Goal: Information Seeking & Learning: Learn about a topic

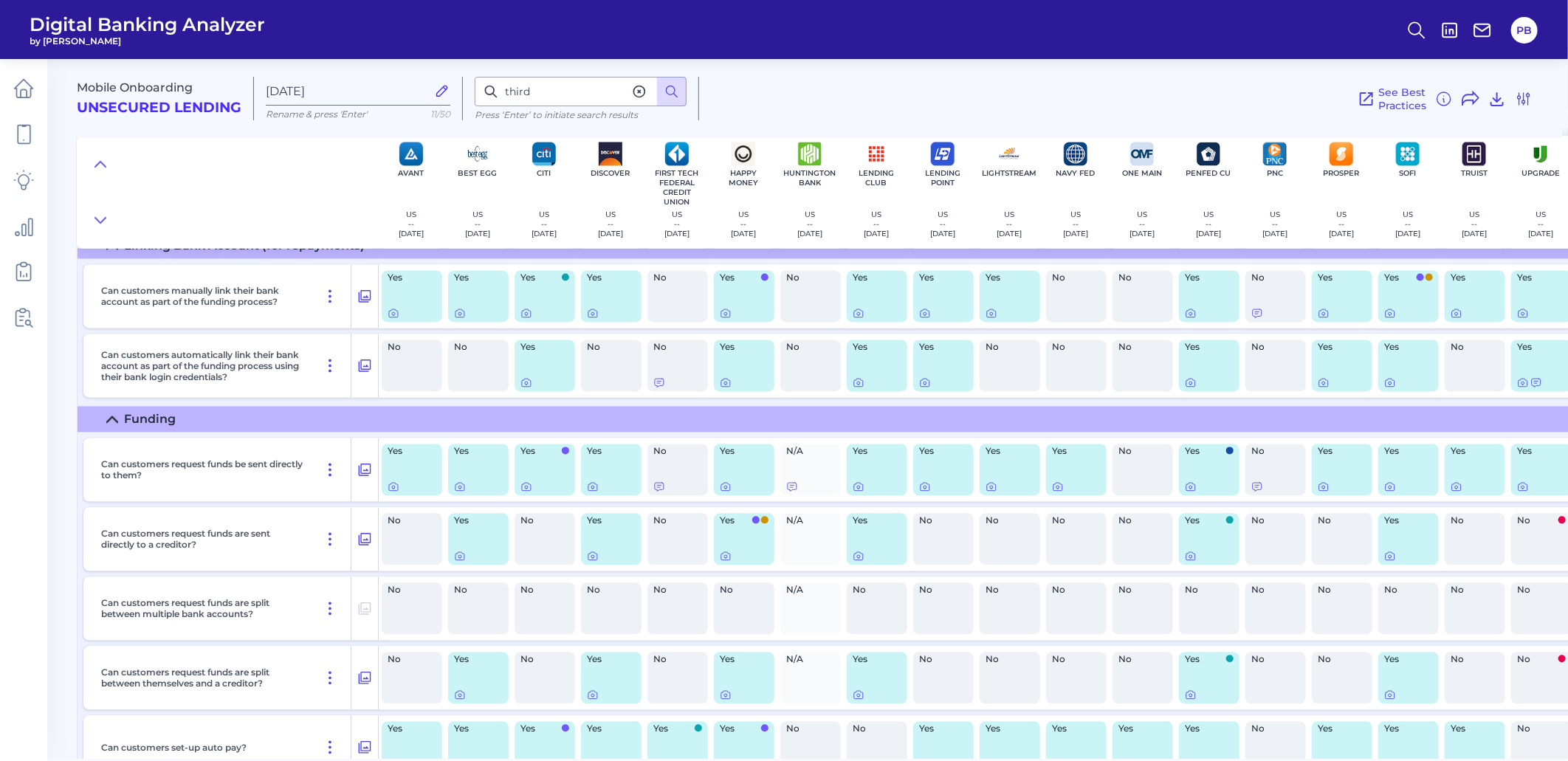
scroll to position [12708, 0]
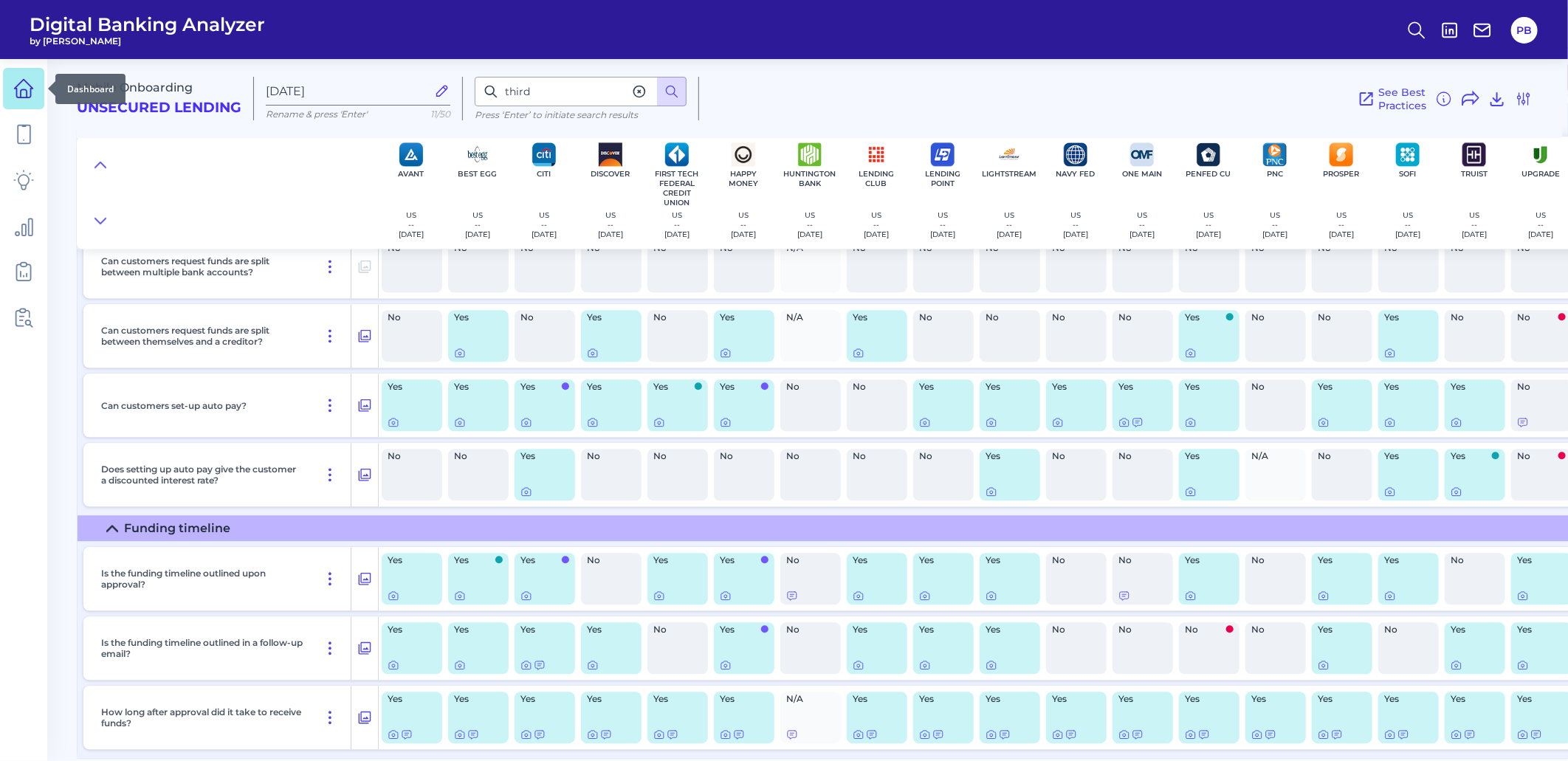
click at [18, 86] on icon at bounding box center [23, 88] width 20 height 20
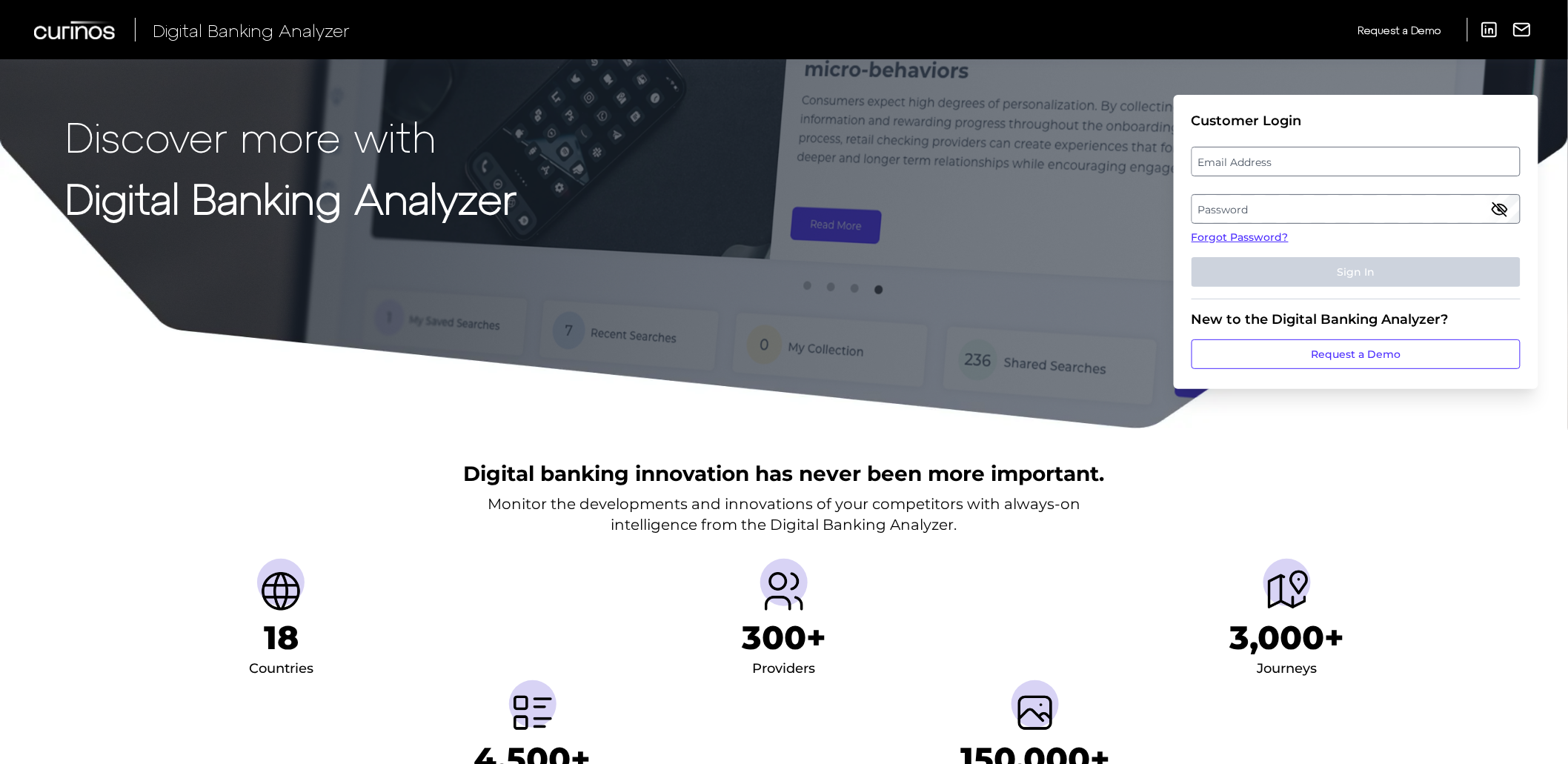
click at [1287, 159] on label "Email Address" at bounding box center [1356, 162] width 327 height 27
click at [1287, 159] on input "email" at bounding box center [1356, 162] width 329 height 30
type input "phoenixburba@discover.com"
click at [1327, 217] on label "Password" at bounding box center [1356, 209] width 327 height 27
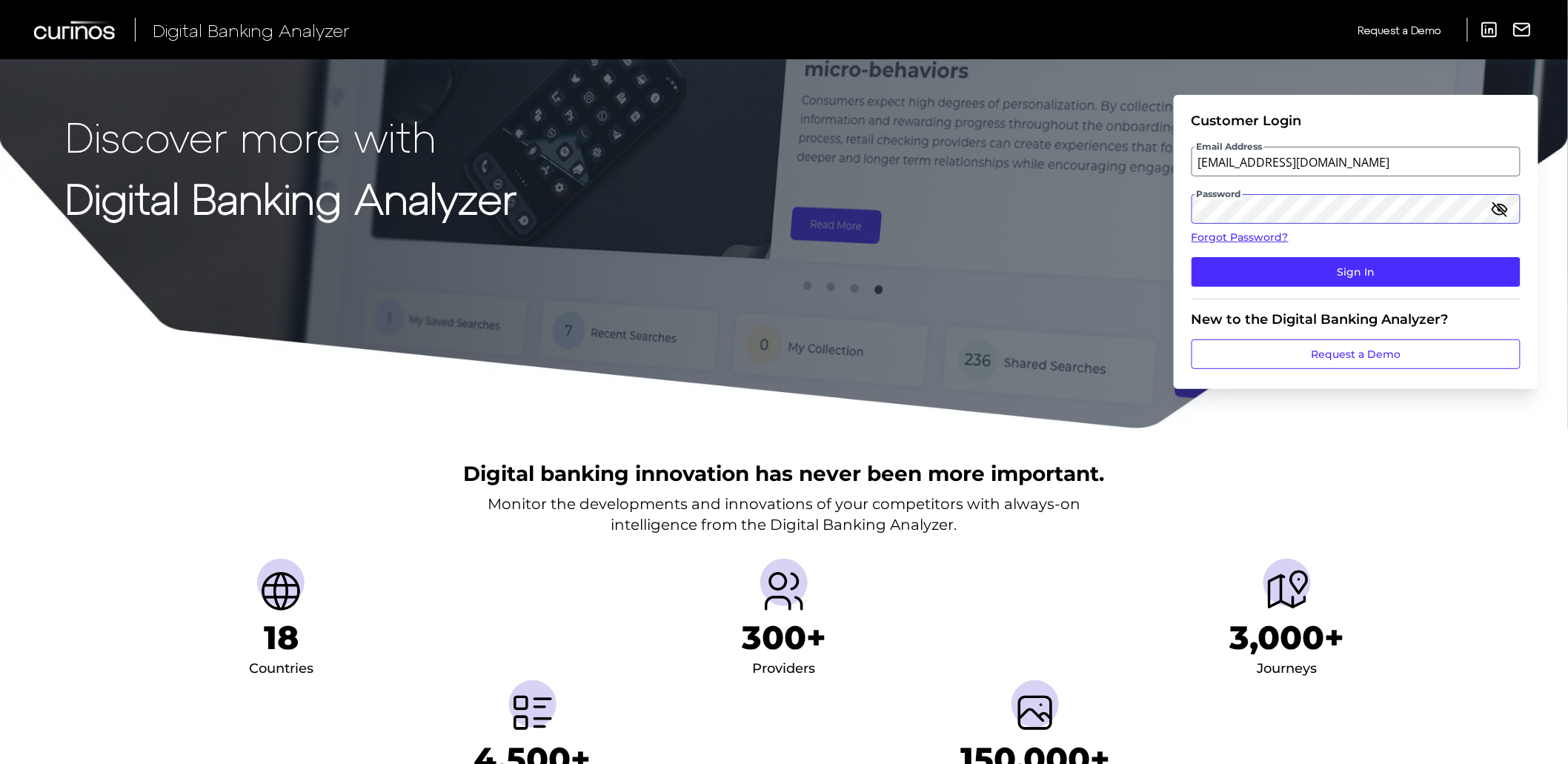
click at [1192, 257] on button "Sign In" at bounding box center [1356, 272] width 329 height 30
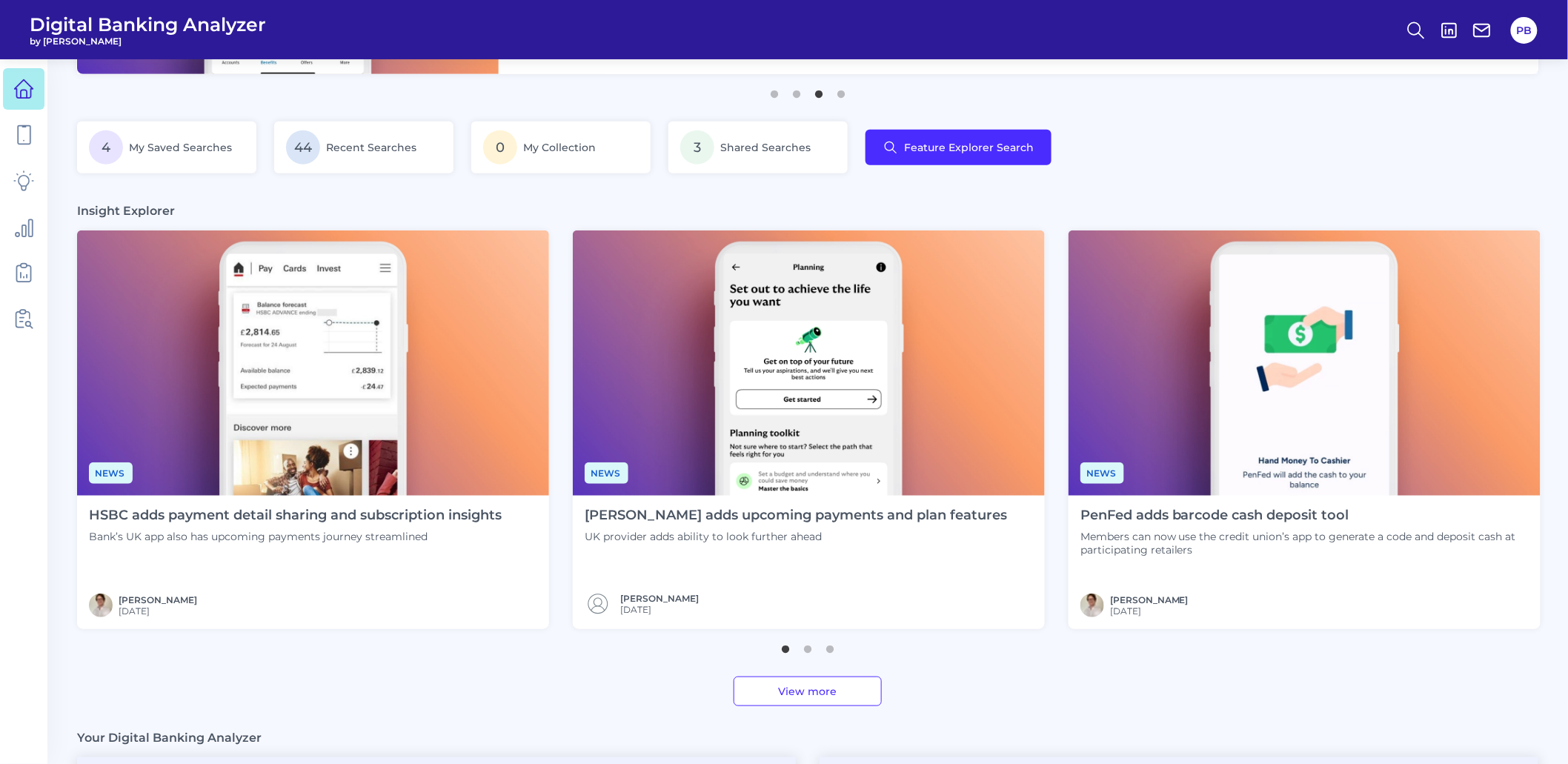
scroll to position [247, 0]
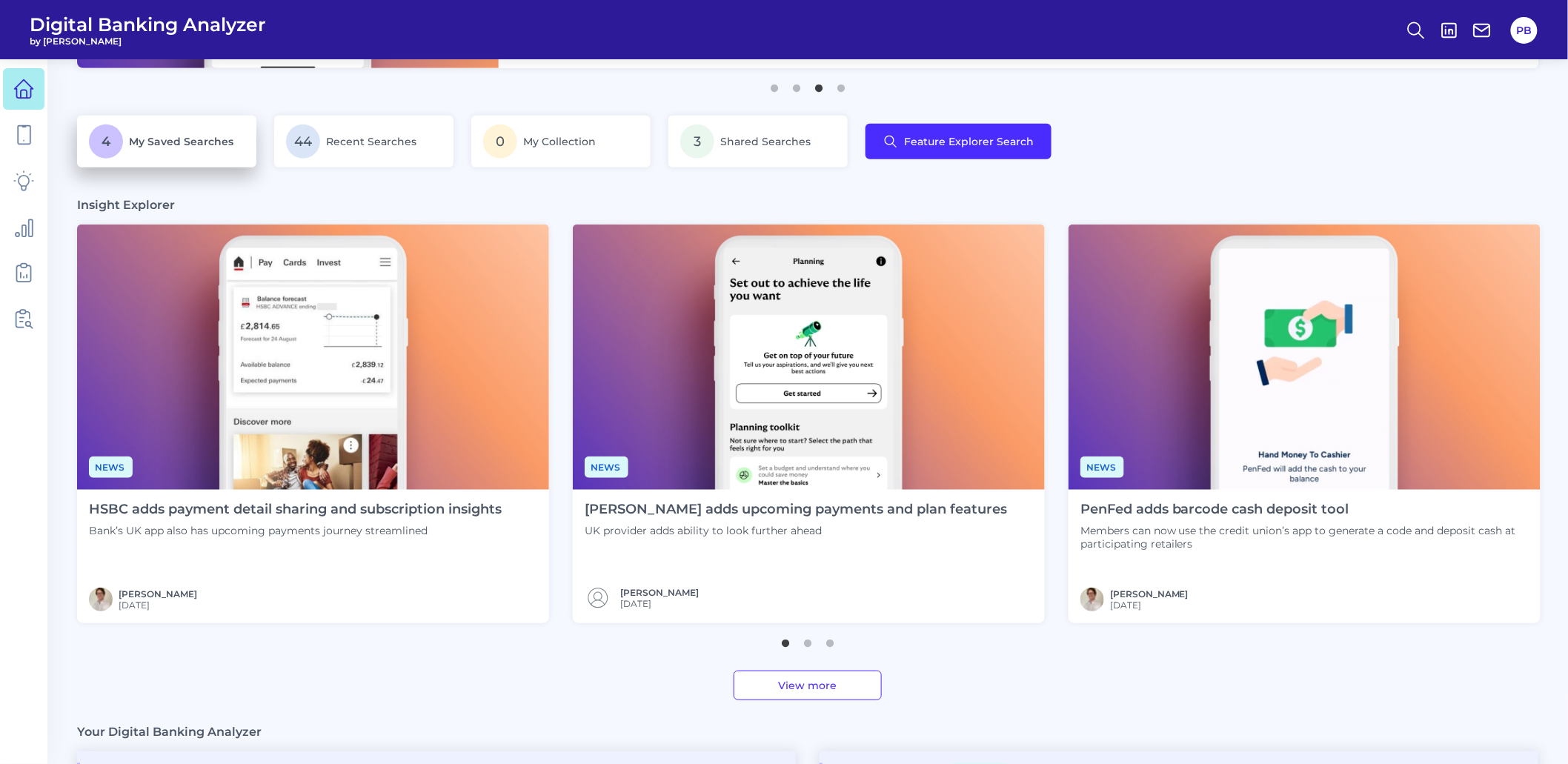
click at [127, 141] on p "4 My Saved Searches" at bounding box center [166, 141] width 156 height 34
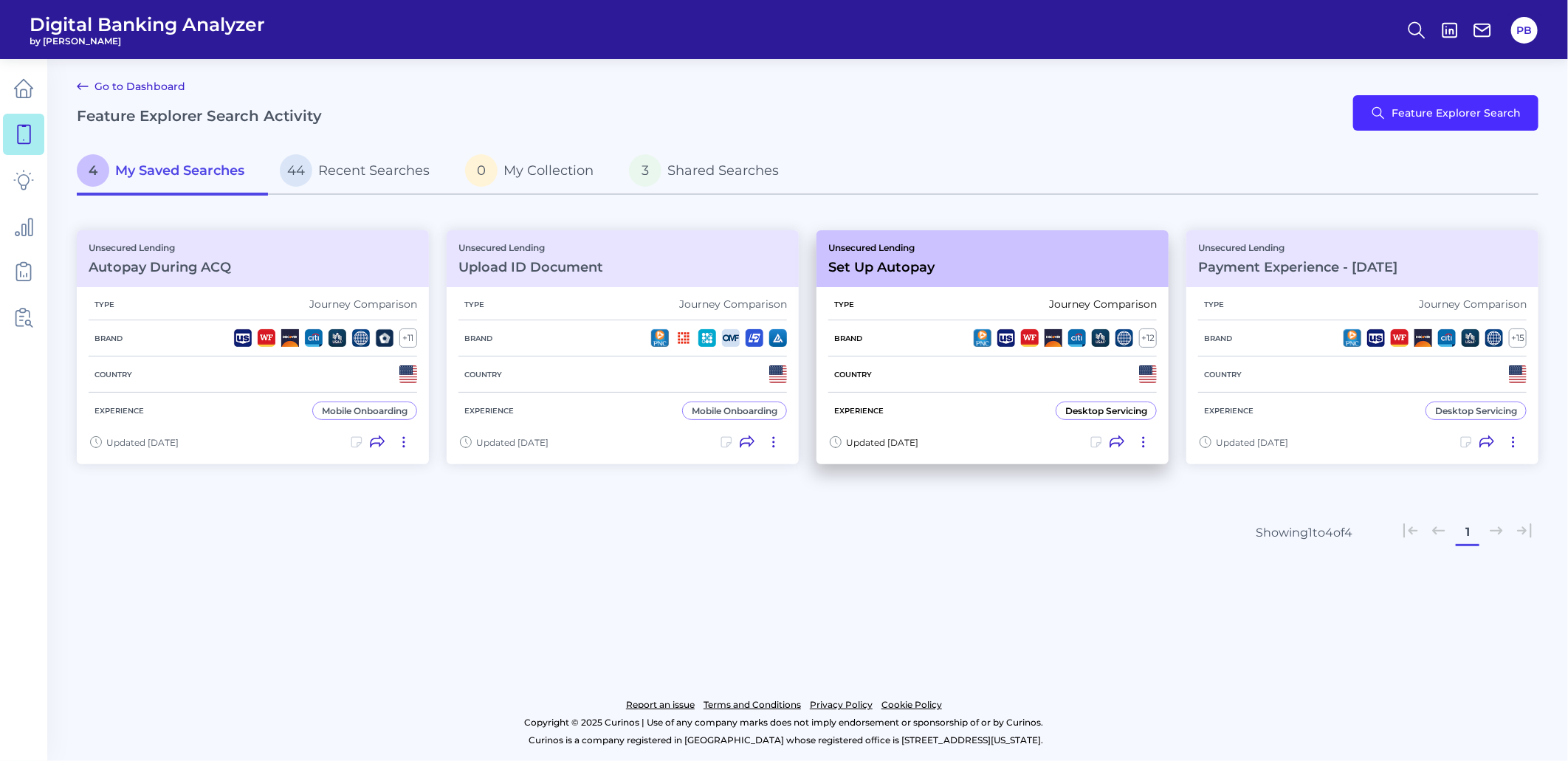
click at [1006, 260] on div "Unsecured Lending Set Up Autopay" at bounding box center [992, 258] width 352 height 57
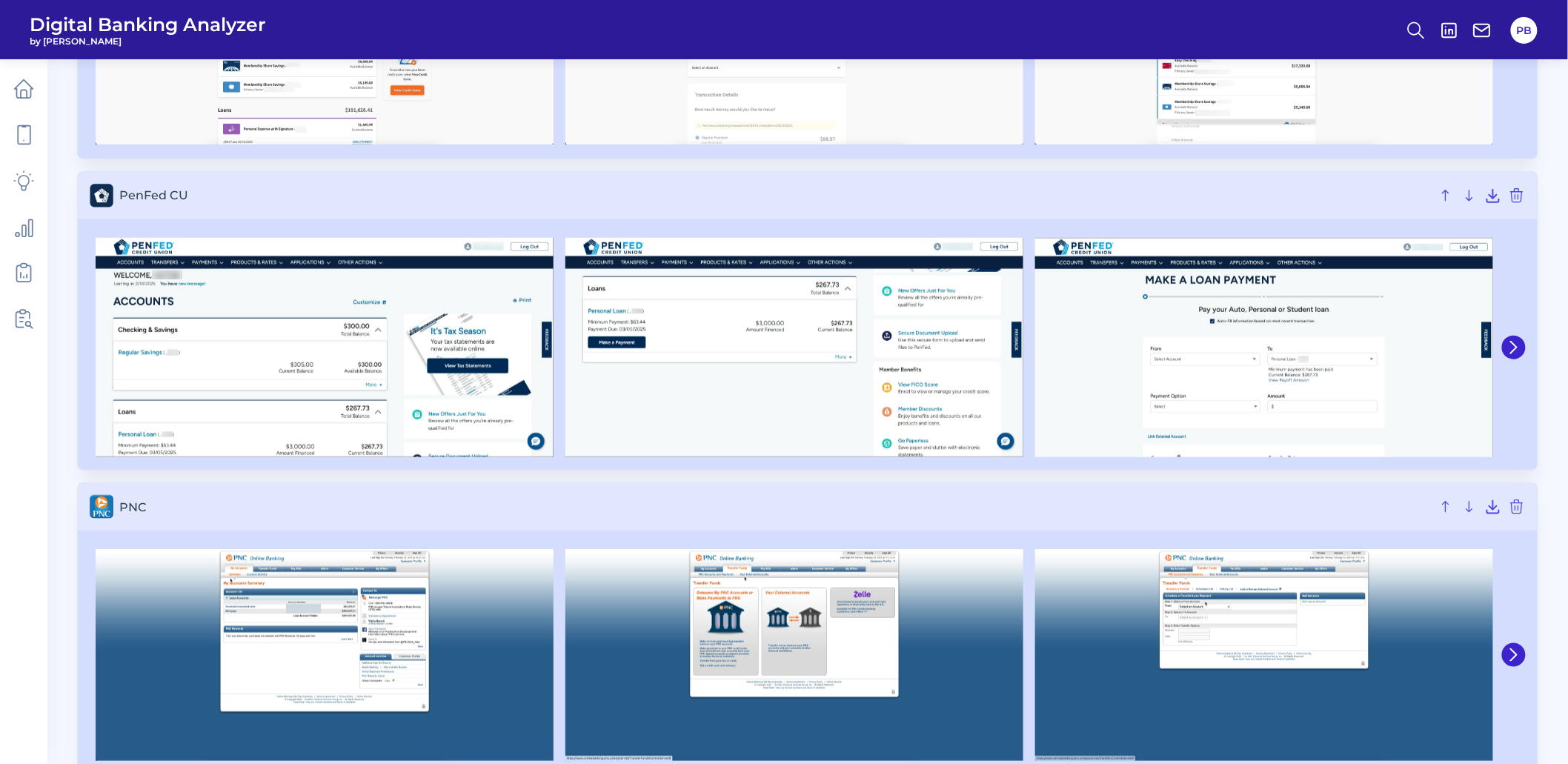
scroll to position [3155, 0]
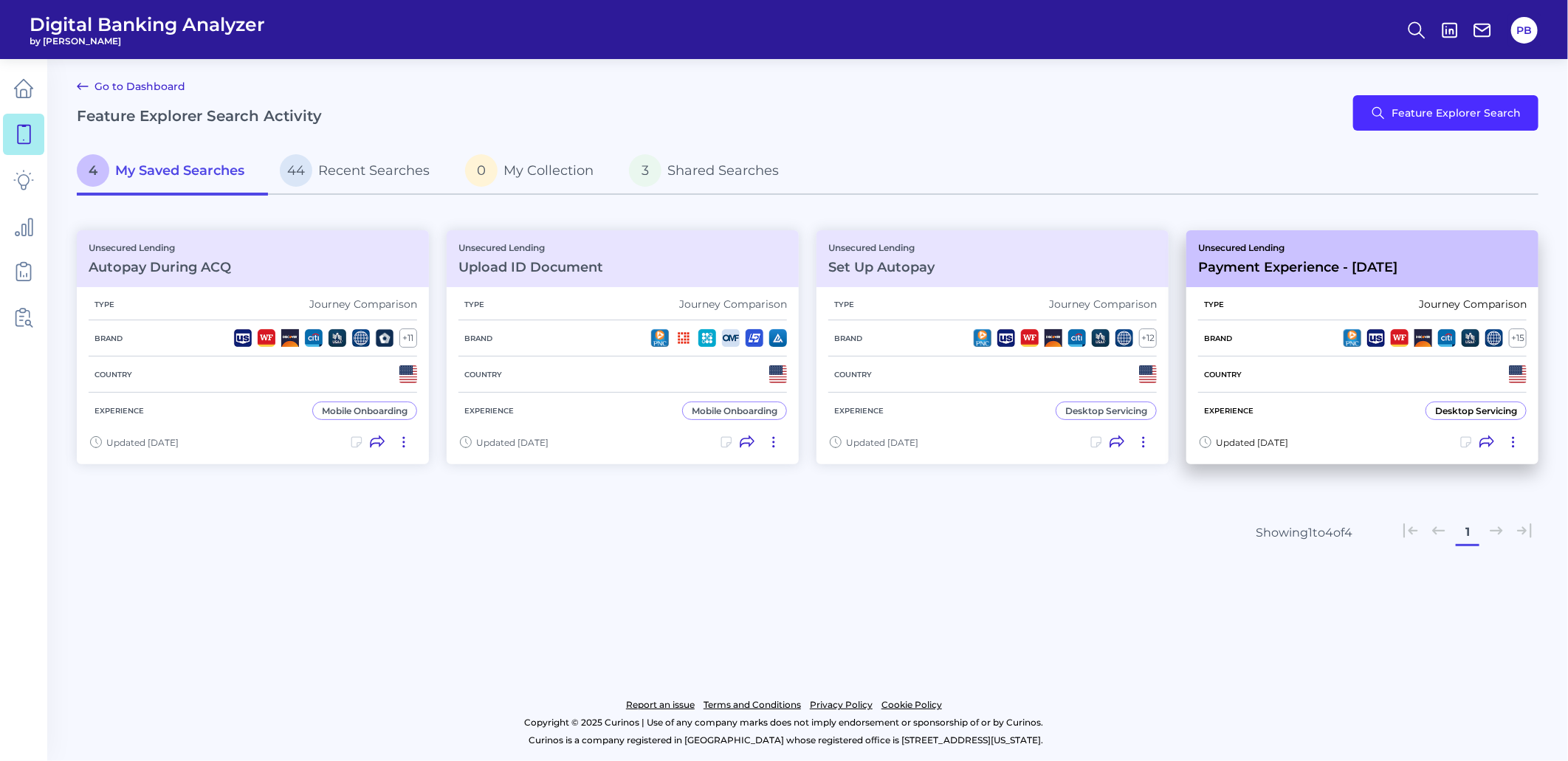
click at [1301, 259] on h3 "Payment Experience - Mar 12 2025" at bounding box center [1297, 267] width 199 height 16
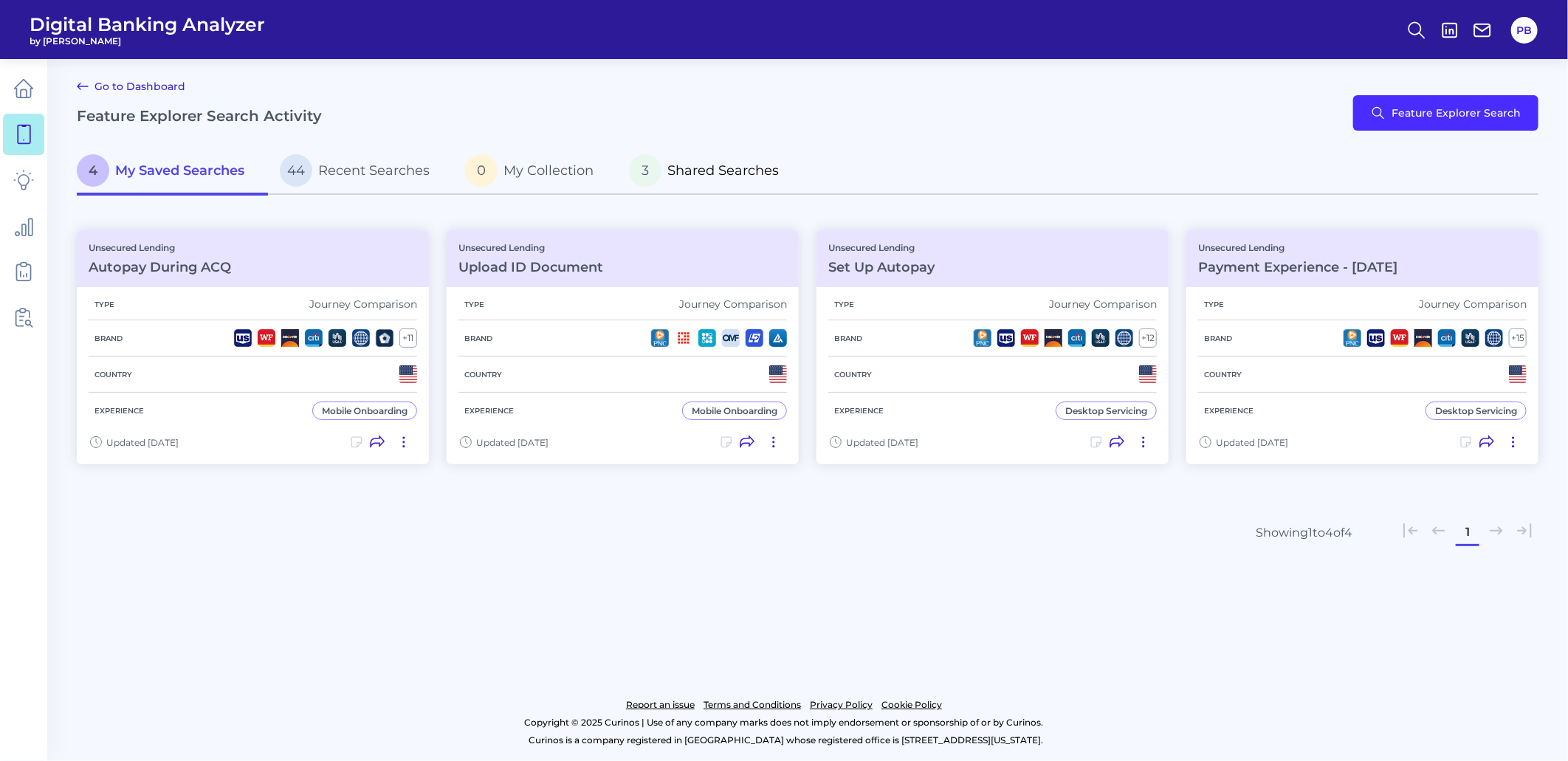
click at [676, 185] on p "3 Shared Searches" at bounding box center [704, 171] width 150 height 33
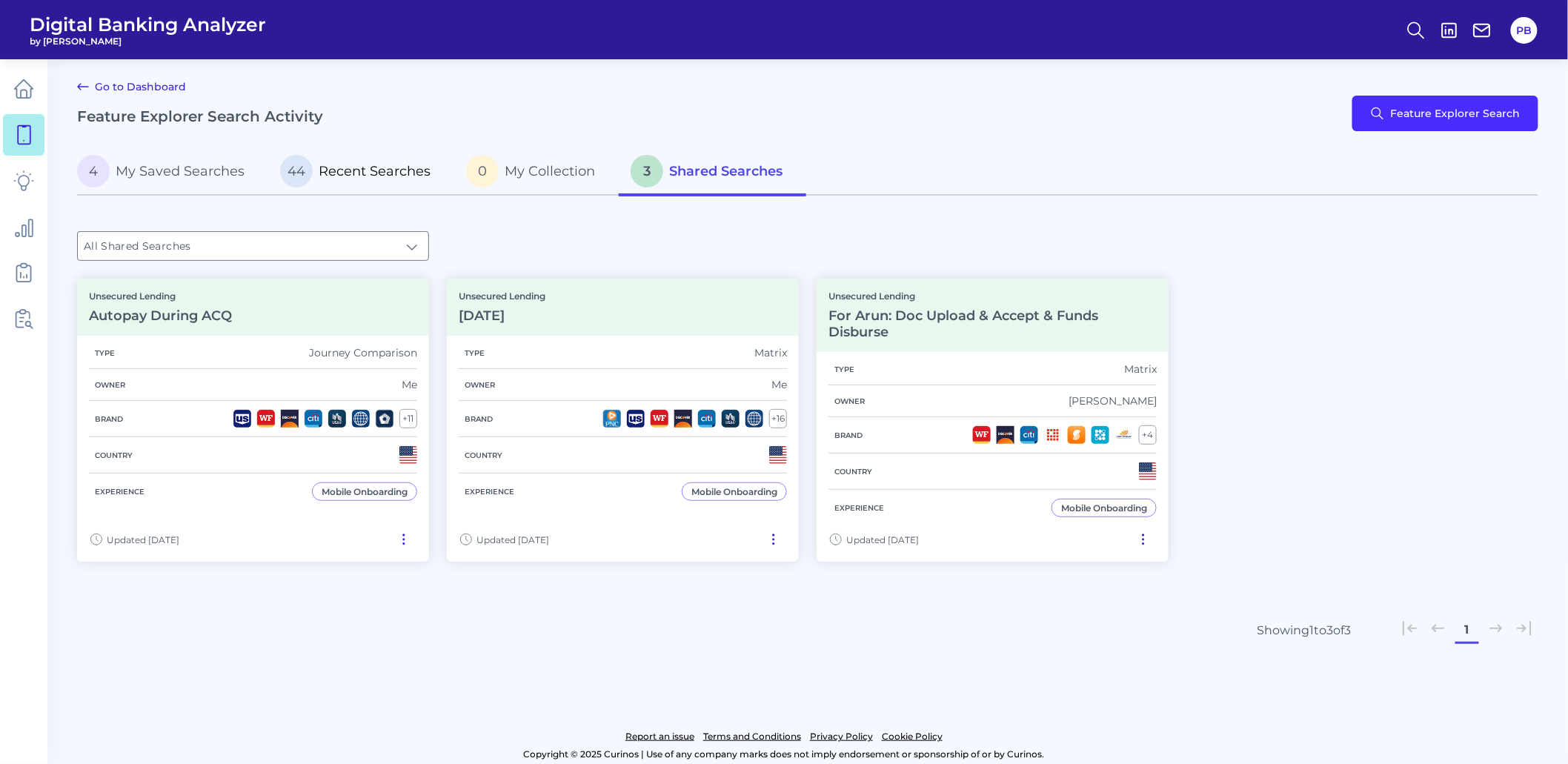
click at [387, 163] on span "Recent Searches" at bounding box center [374, 171] width 112 height 16
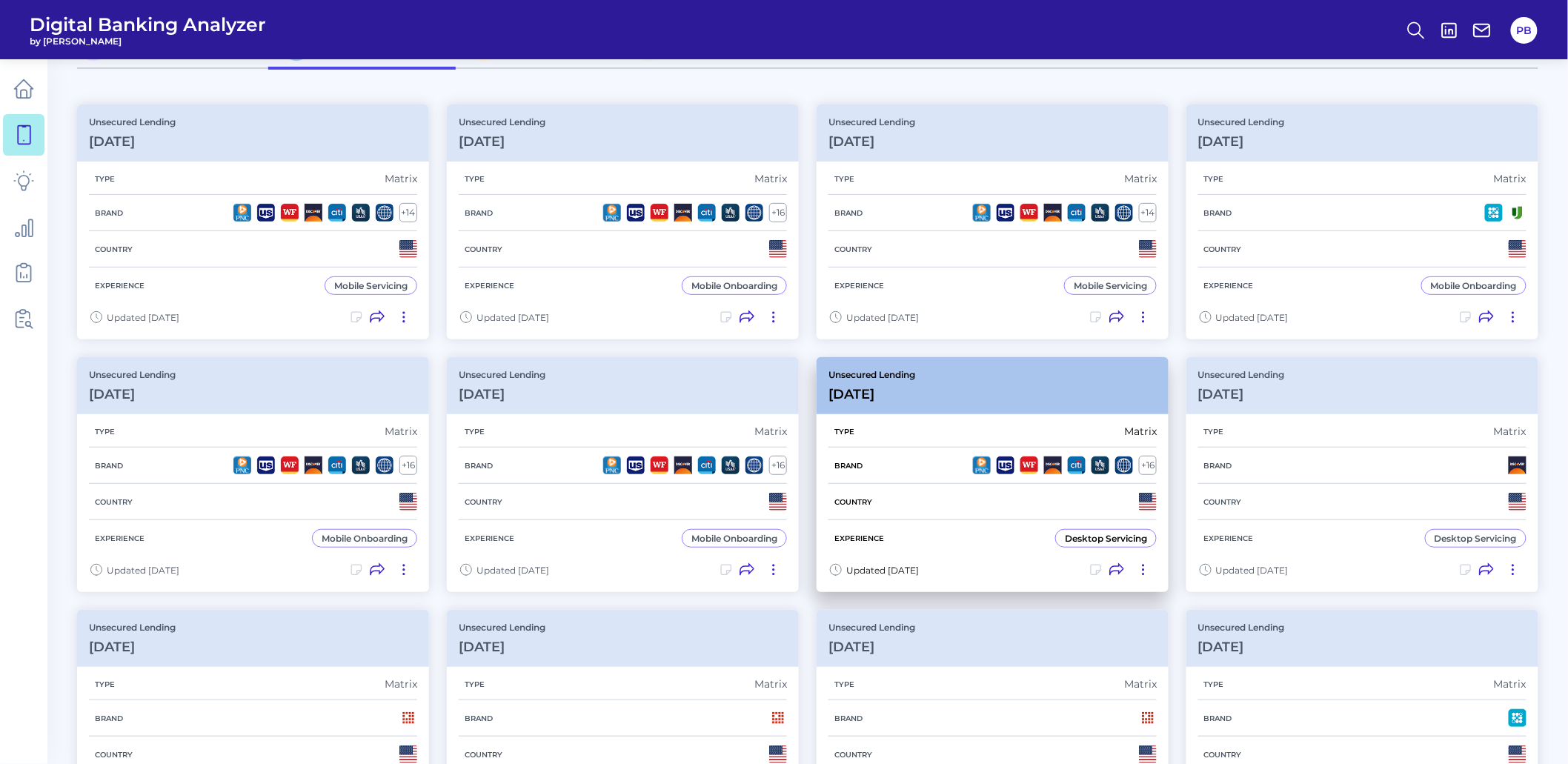
scroll to position [247, 0]
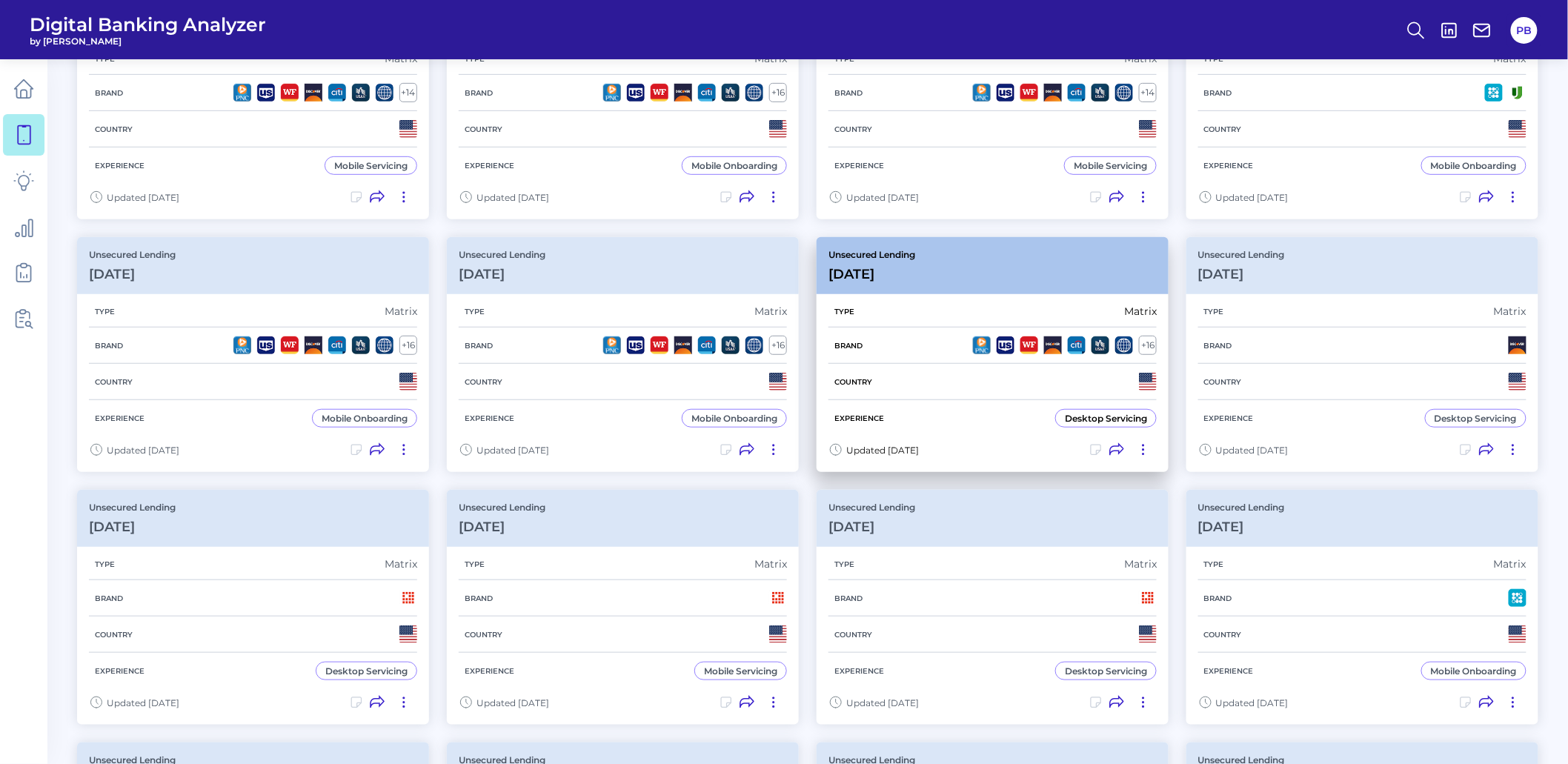
click at [1024, 309] on div "Type Matrix" at bounding box center [991, 311] width 328 height 32
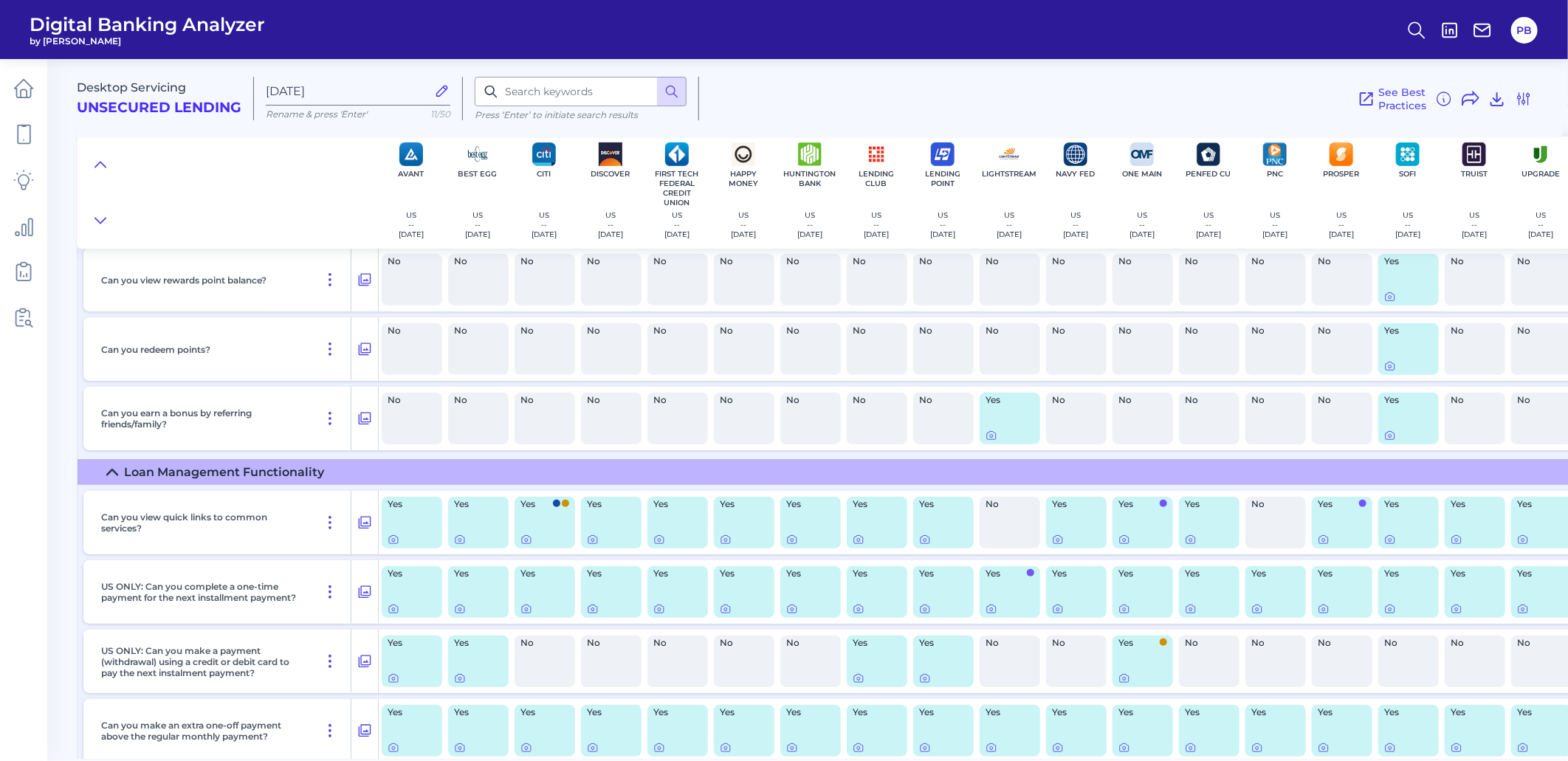
scroll to position [328, 0]
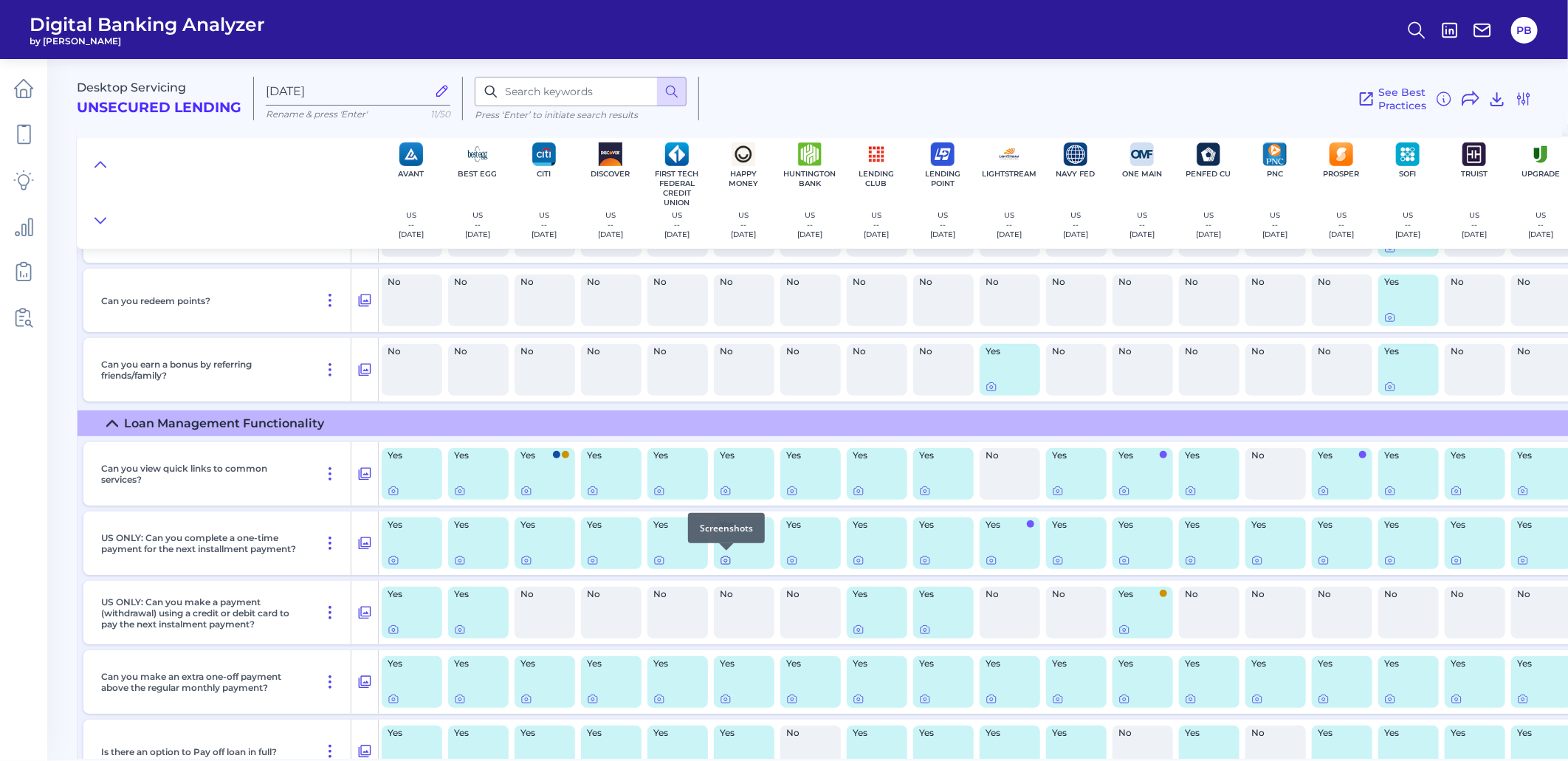
click at [724, 563] on icon at bounding box center [726, 560] width 12 height 12
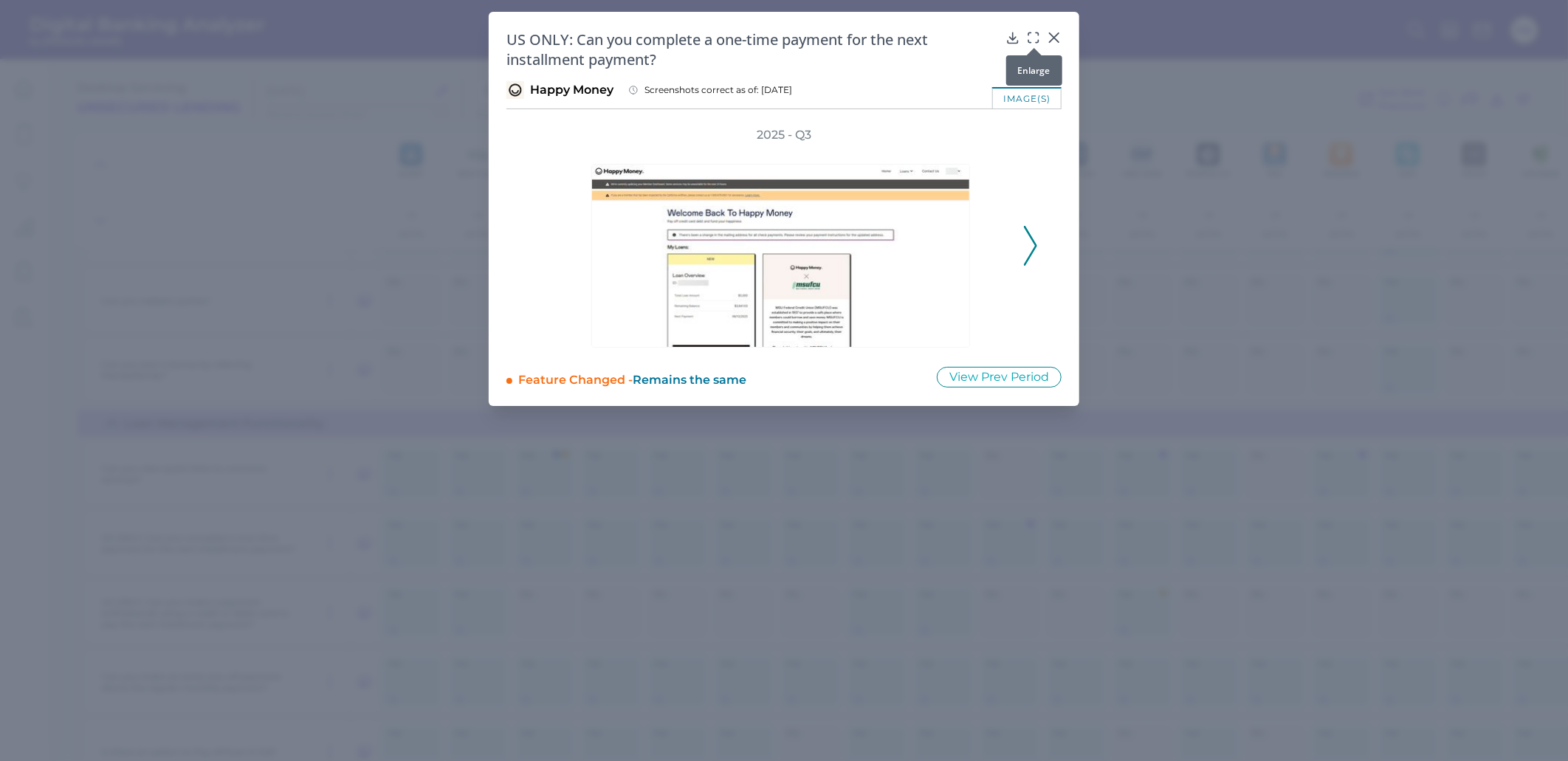
click at [1037, 41] on div at bounding box center [1034, 47] width 14 height 14
click at [1035, 32] on icon at bounding box center [1033, 37] width 14 height 14
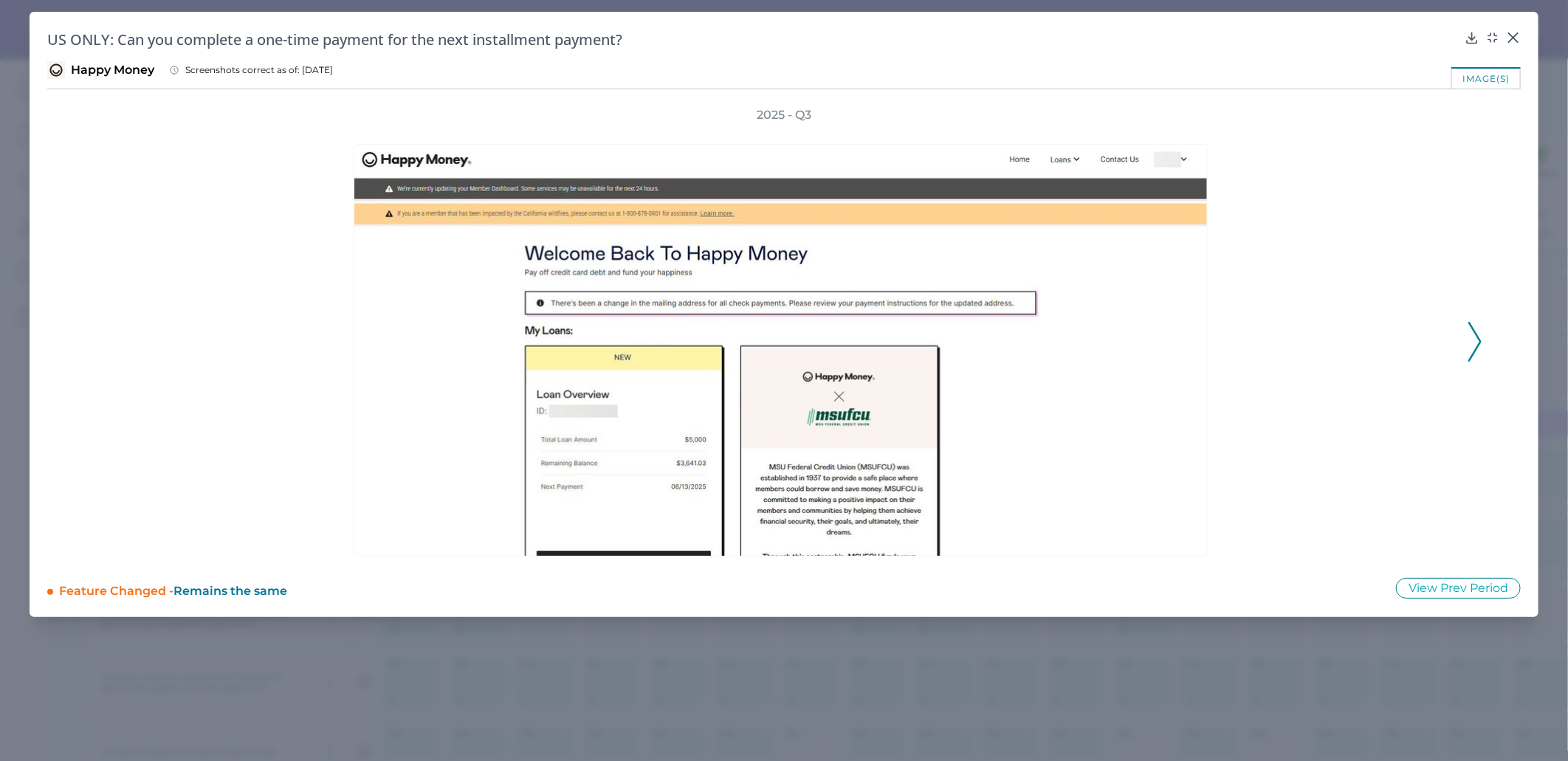
click at [1462, 344] on div at bounding box center [784, 341] width 1362 height 436
click at [1485, 334] on div "2025 - Q3" at bounding box center [784, 333] width 1474 height 453
click at [1478, 336] on polyline at bounding box center [1475, 341] width 11 height 38
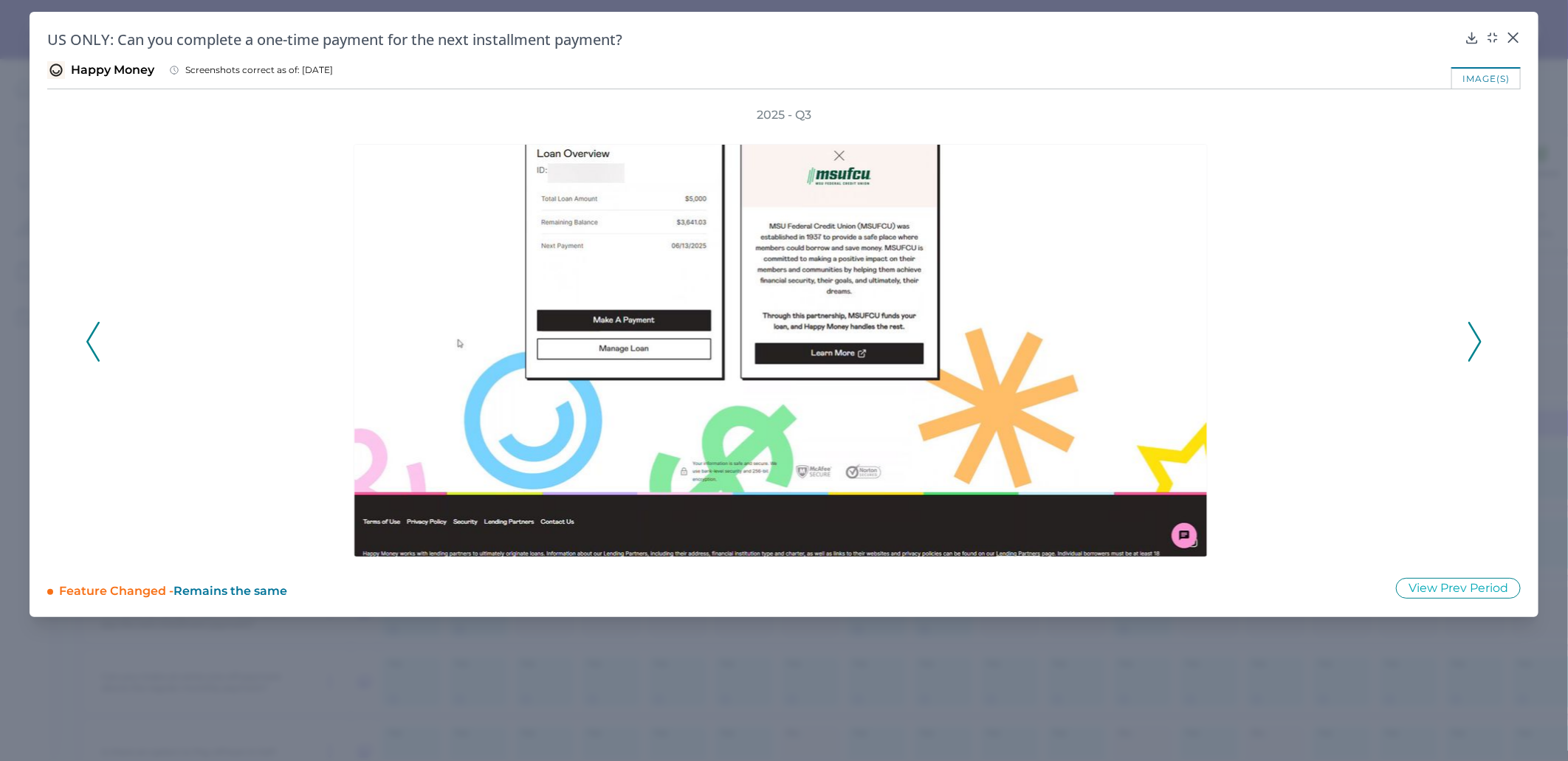
click at [1478, 336] on polyline at bounding box center [1475, 341] width 11 height 38
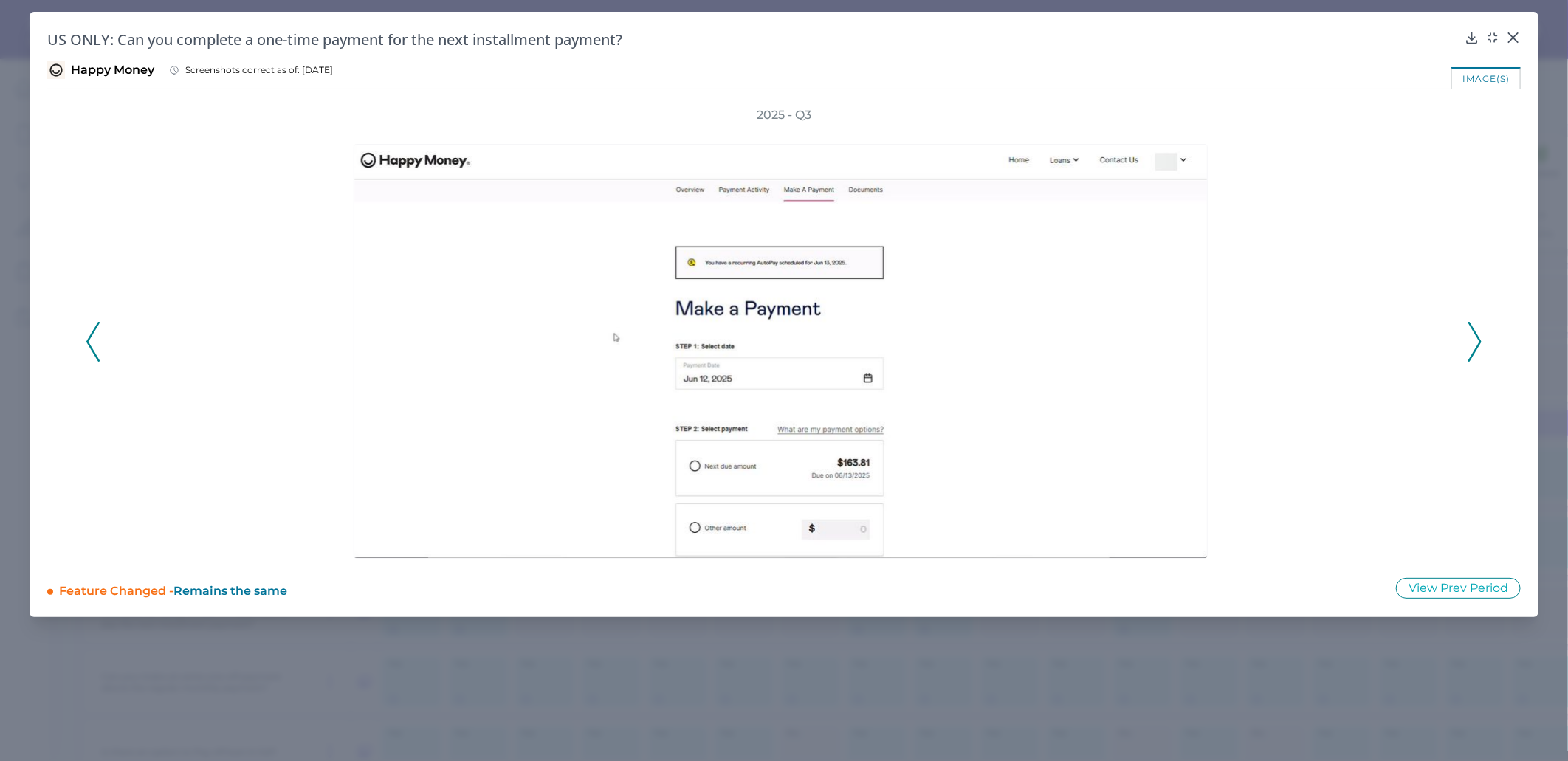
click at [1478, 336] on polyline at bounding box center [1475, 341] width 11 height 38
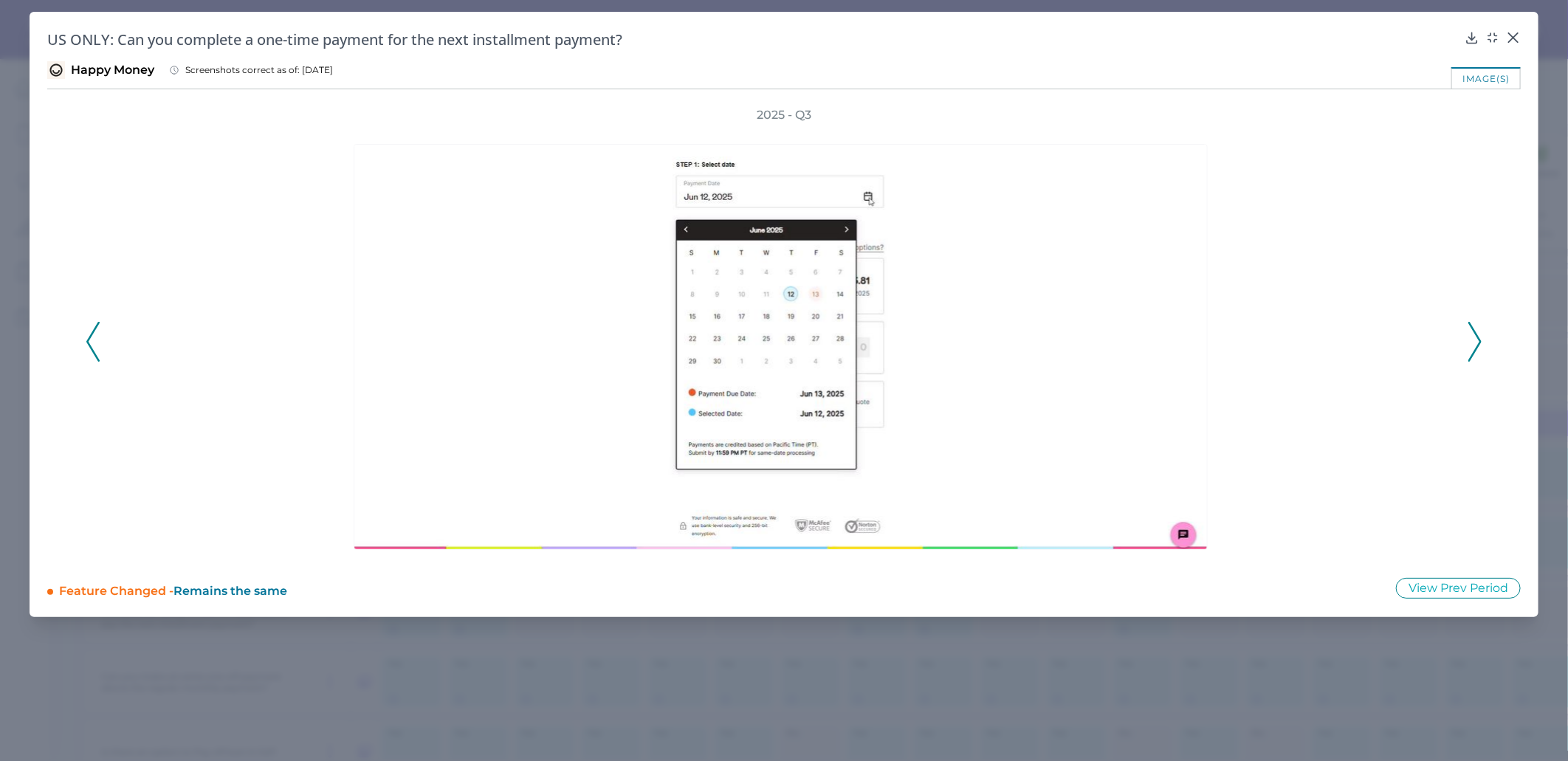
click at [1478, 336] on polyline at bounding box center [1475, 341] width 11 height 38
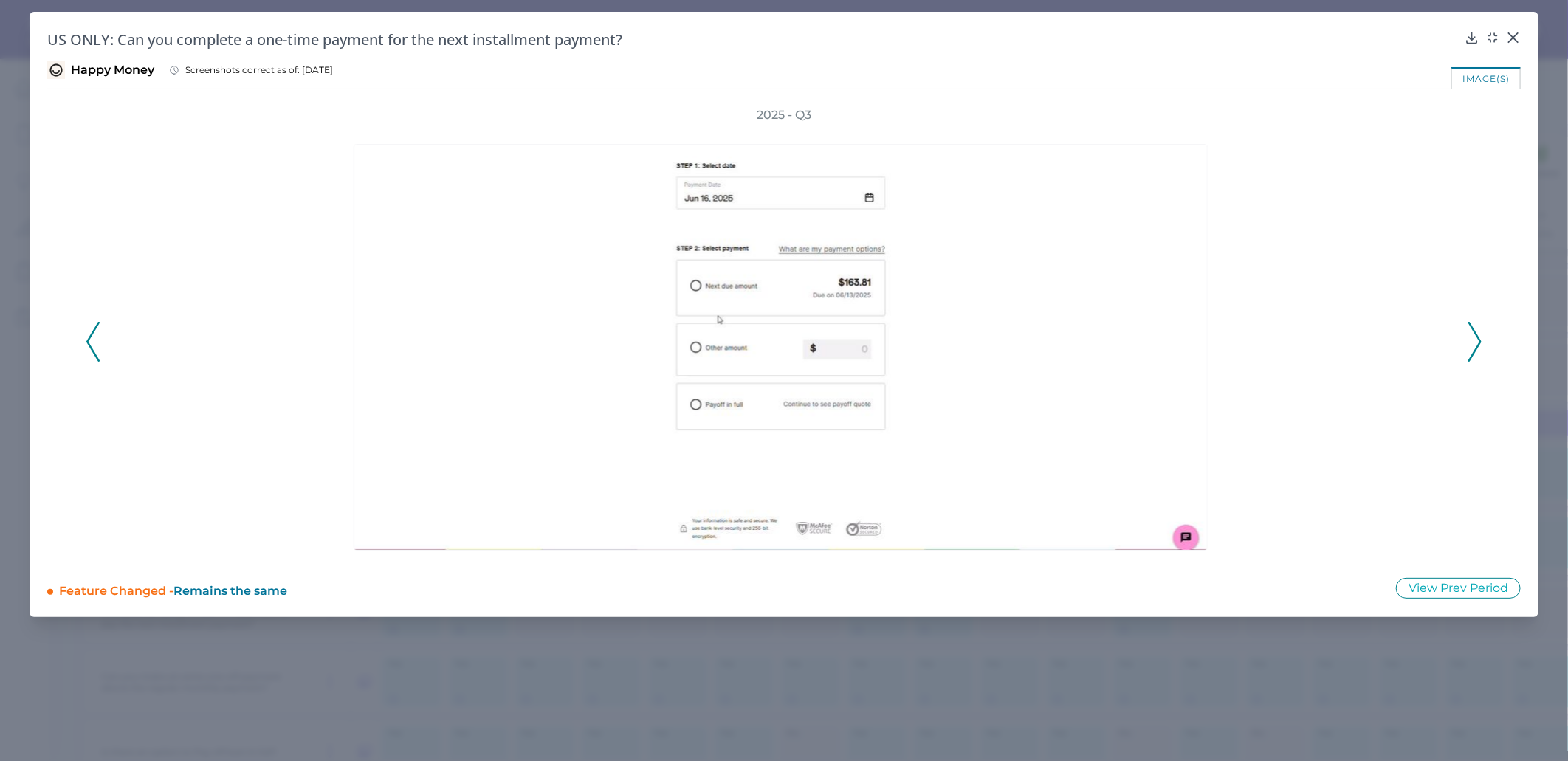
click at [1478, 336] on polyline at bounding box center [1475, 341] width 11 height 38
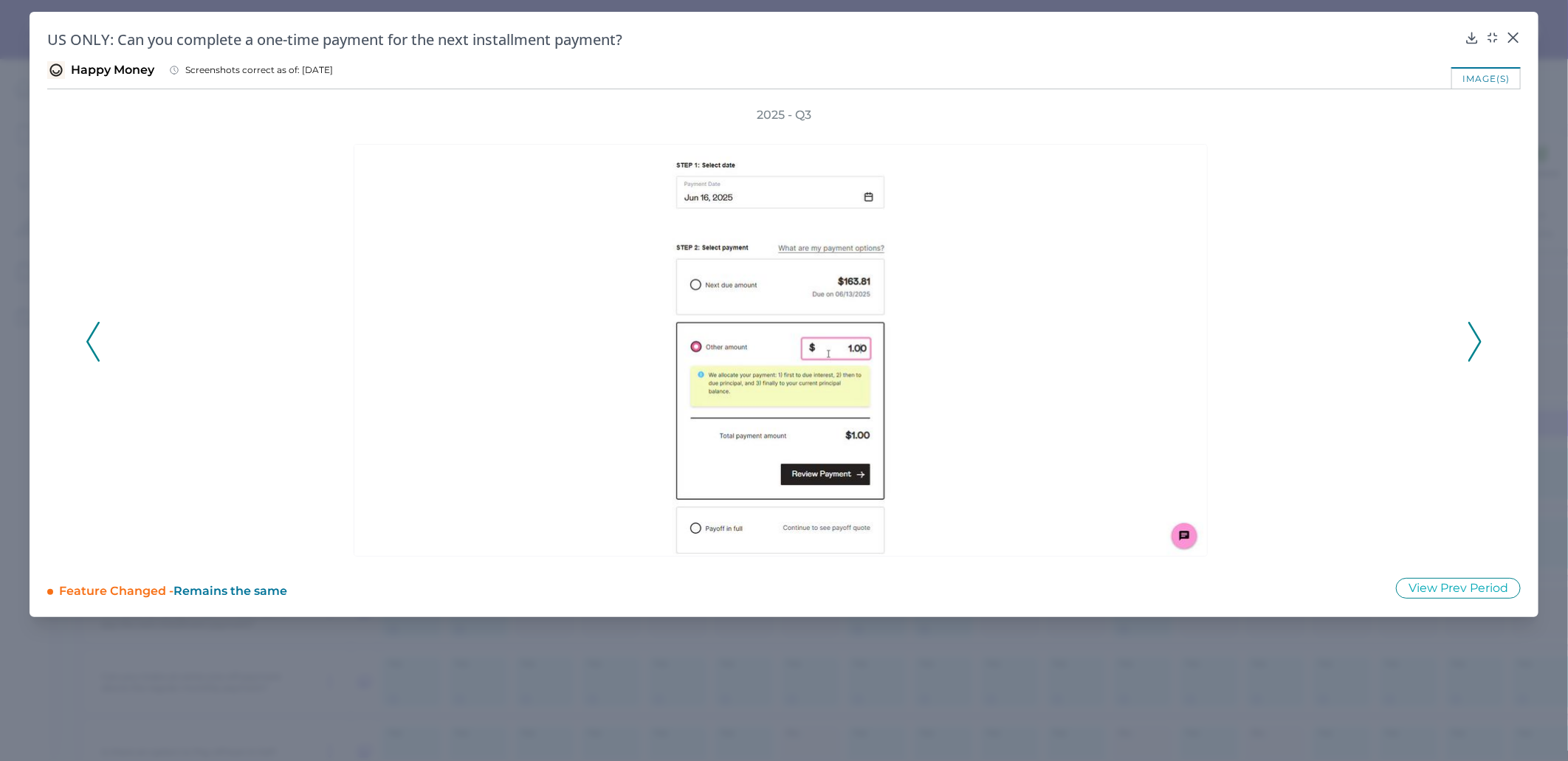
click at [1478, 336] on polyline at bounding box center [1475, 341] width 11 height 38
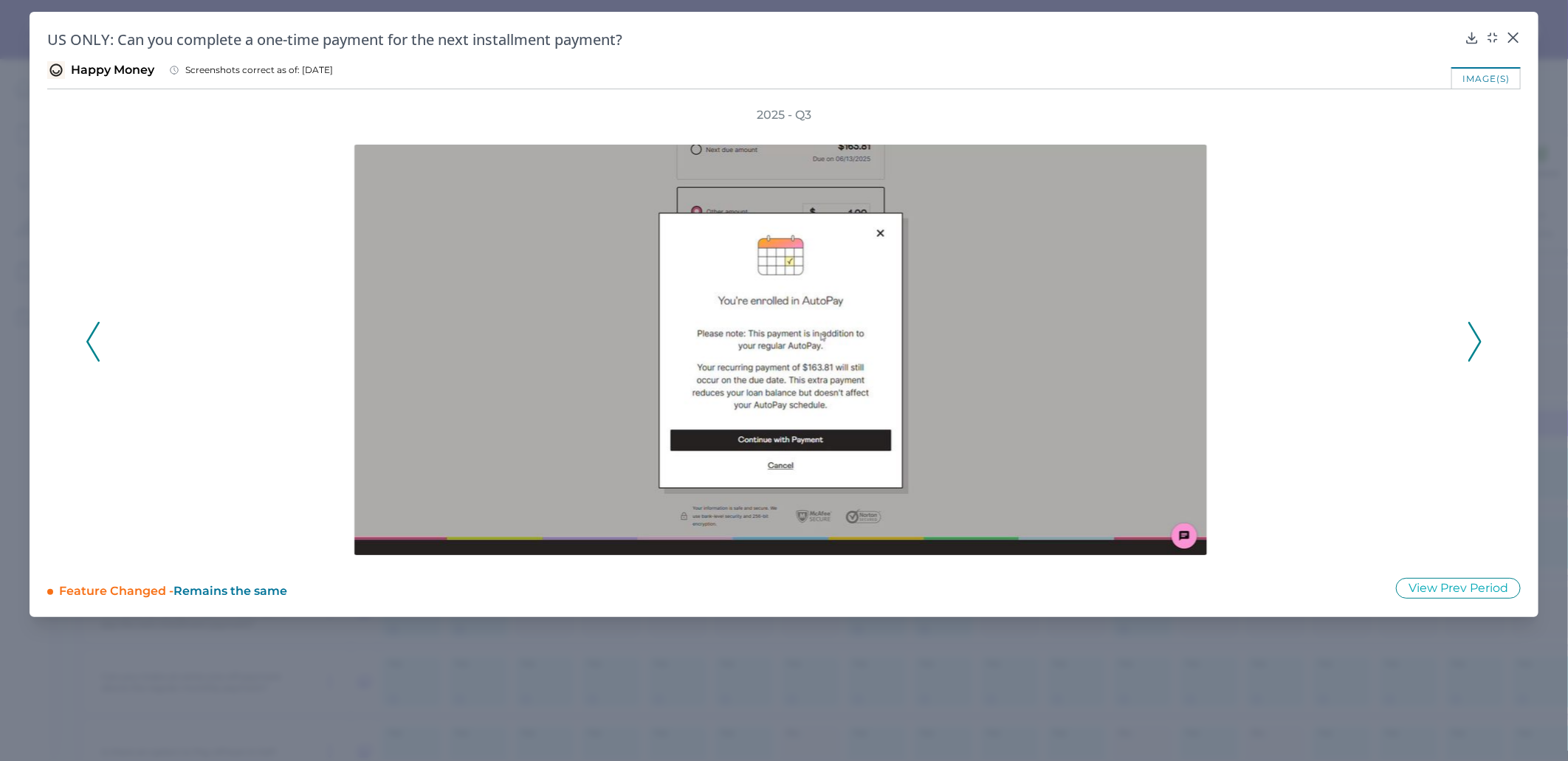
click at [93, 347] on icon at bounding box center [93, 341] width 13 height 39
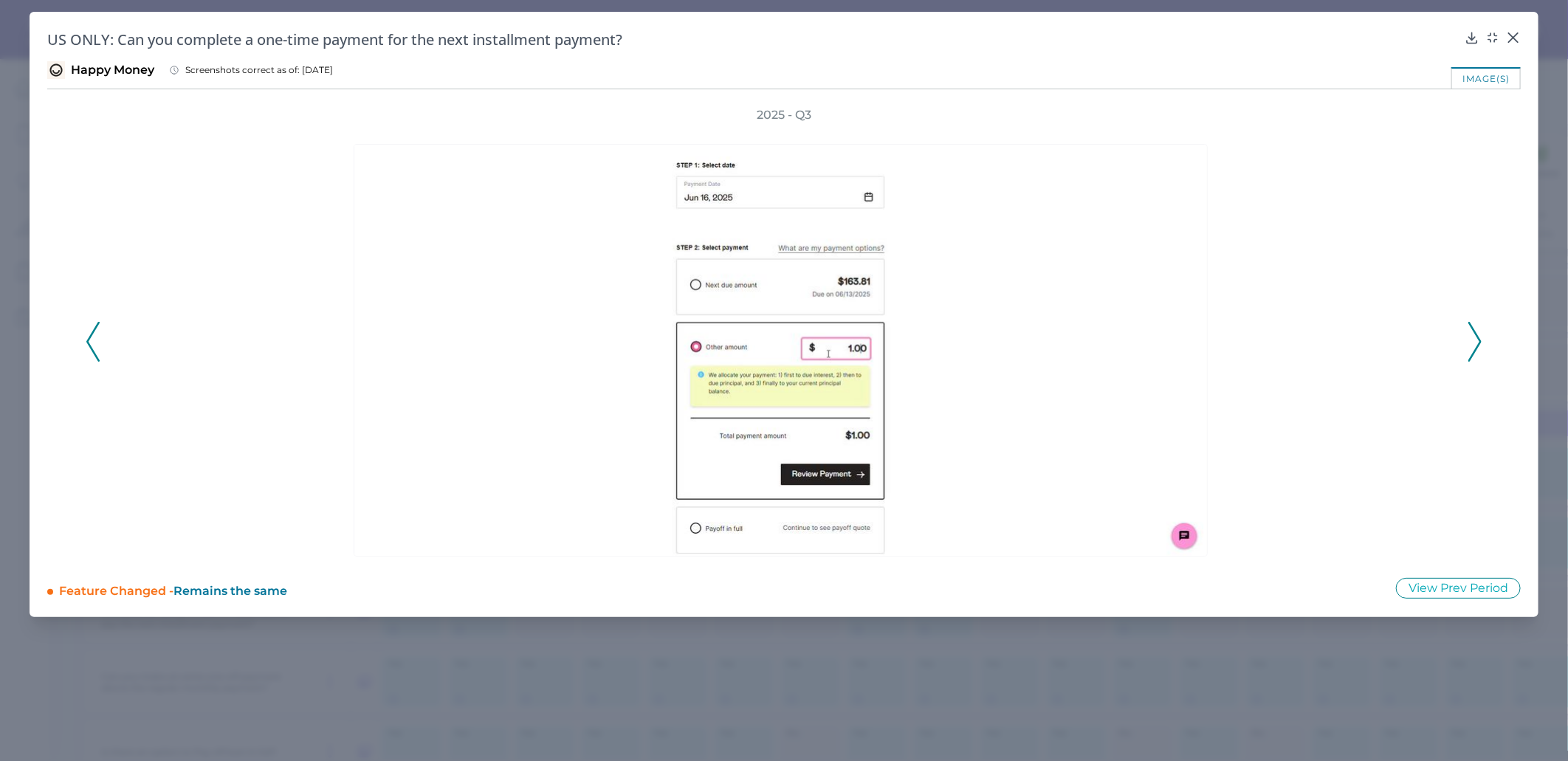
click at [93, 347] on icon at bounding box center [93, 341] width 13 height 39
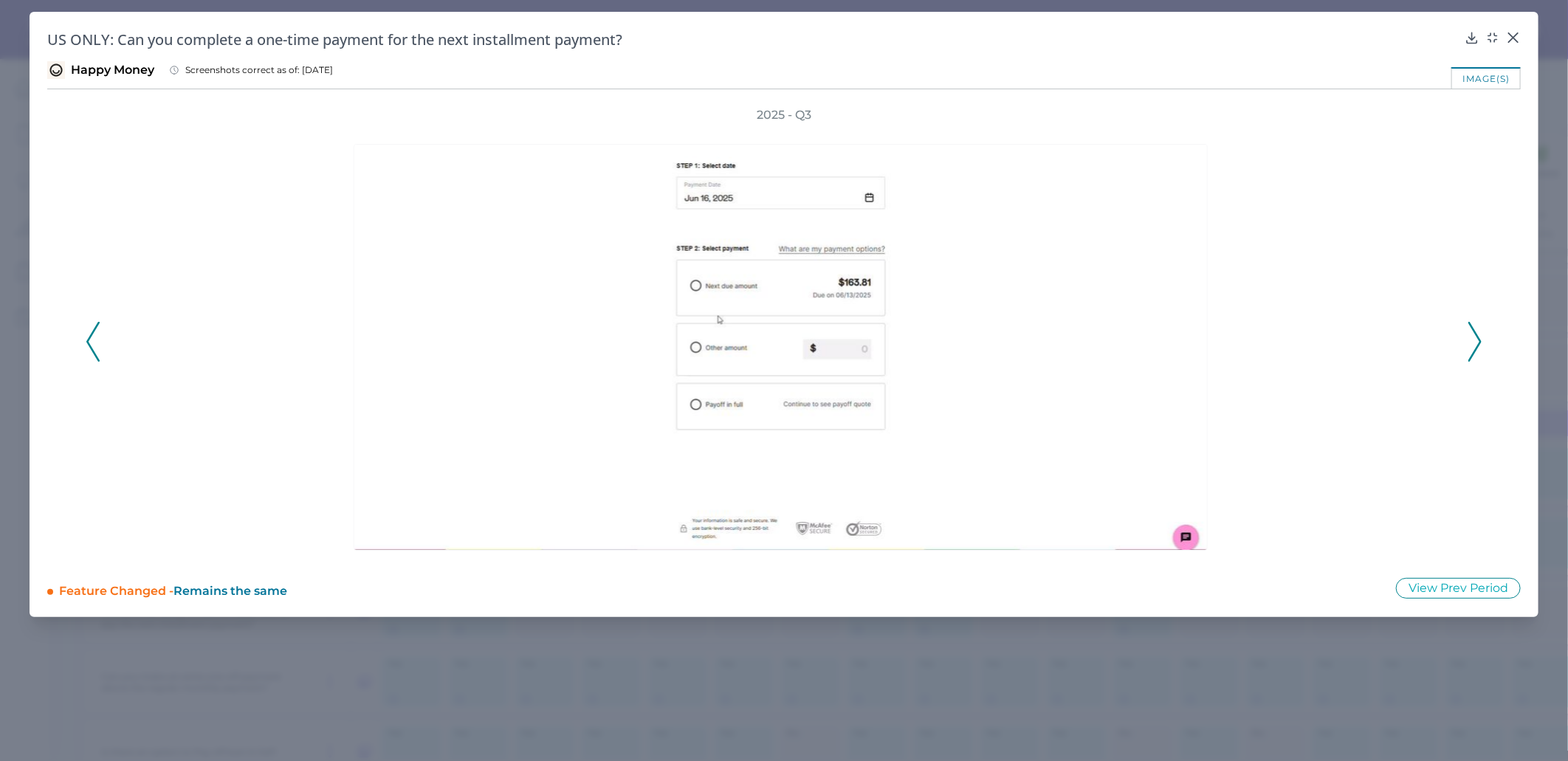
click at [93, 347] on icon at bounding box center [93, 341] width 13 height 39
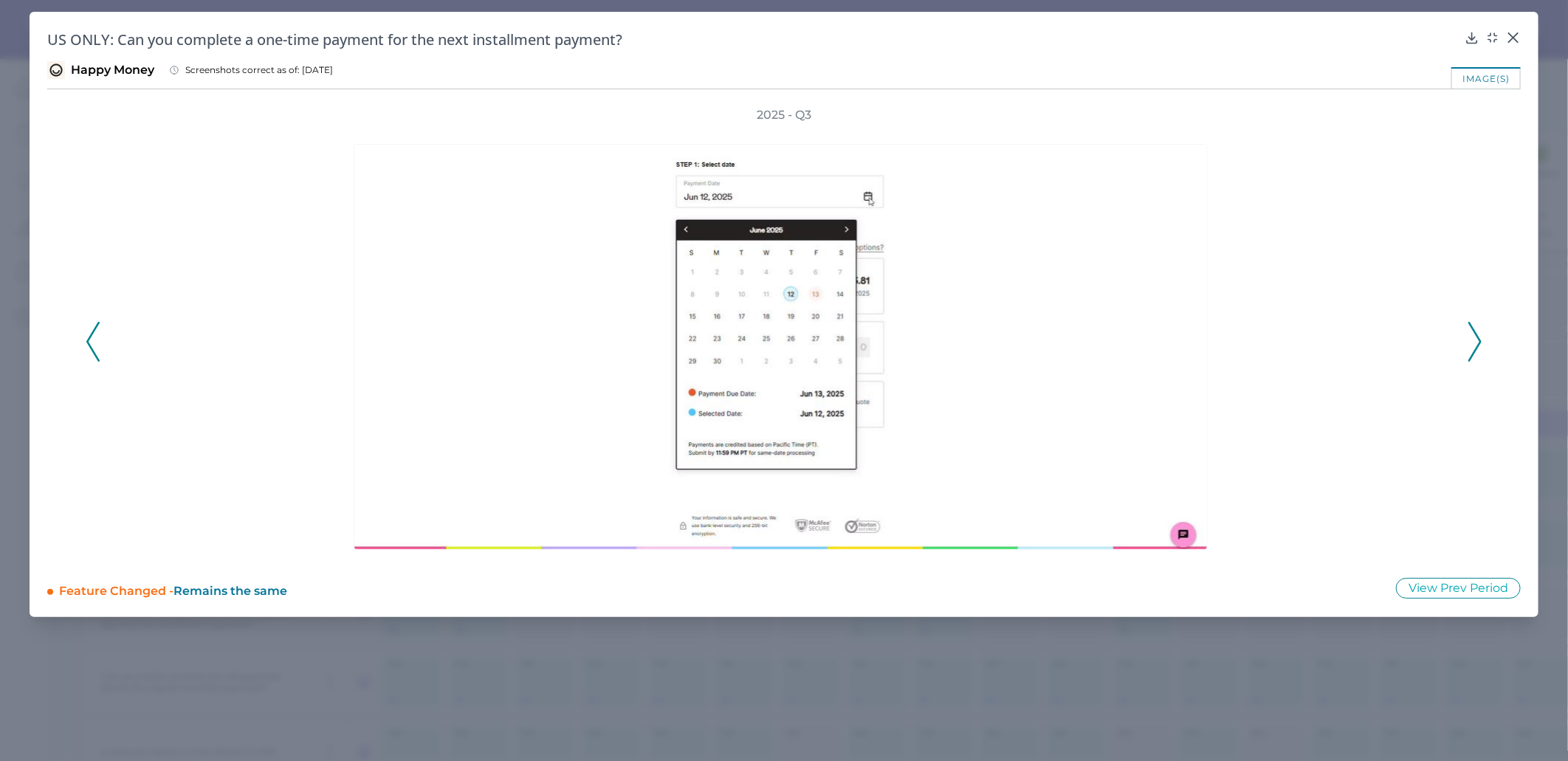
click at [93, 347] on icon at bounding box center [93, 341] width 13 height 39
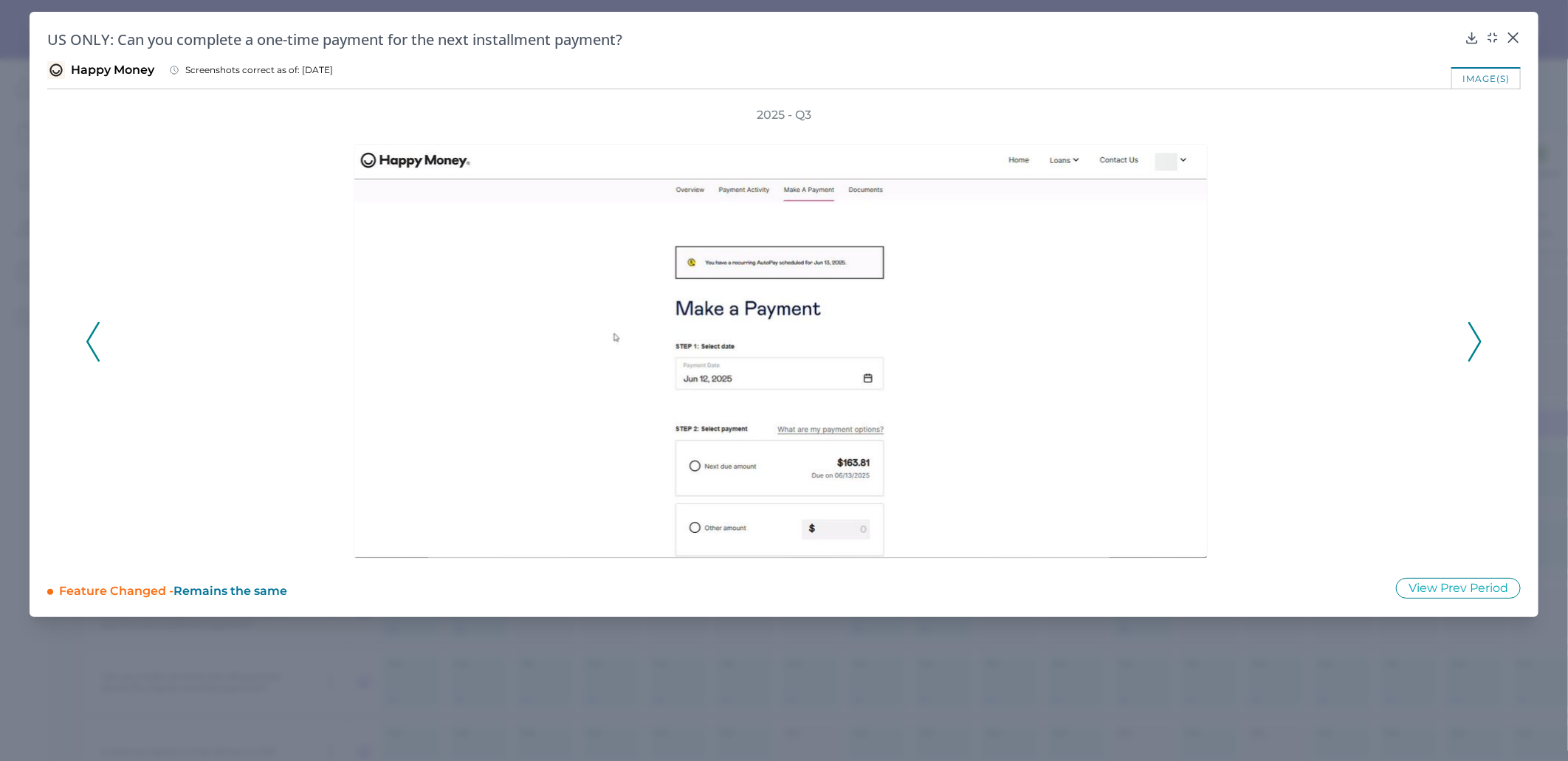
click at [93, 347] on icon at bounding box center [93, 341] width 13 height 39
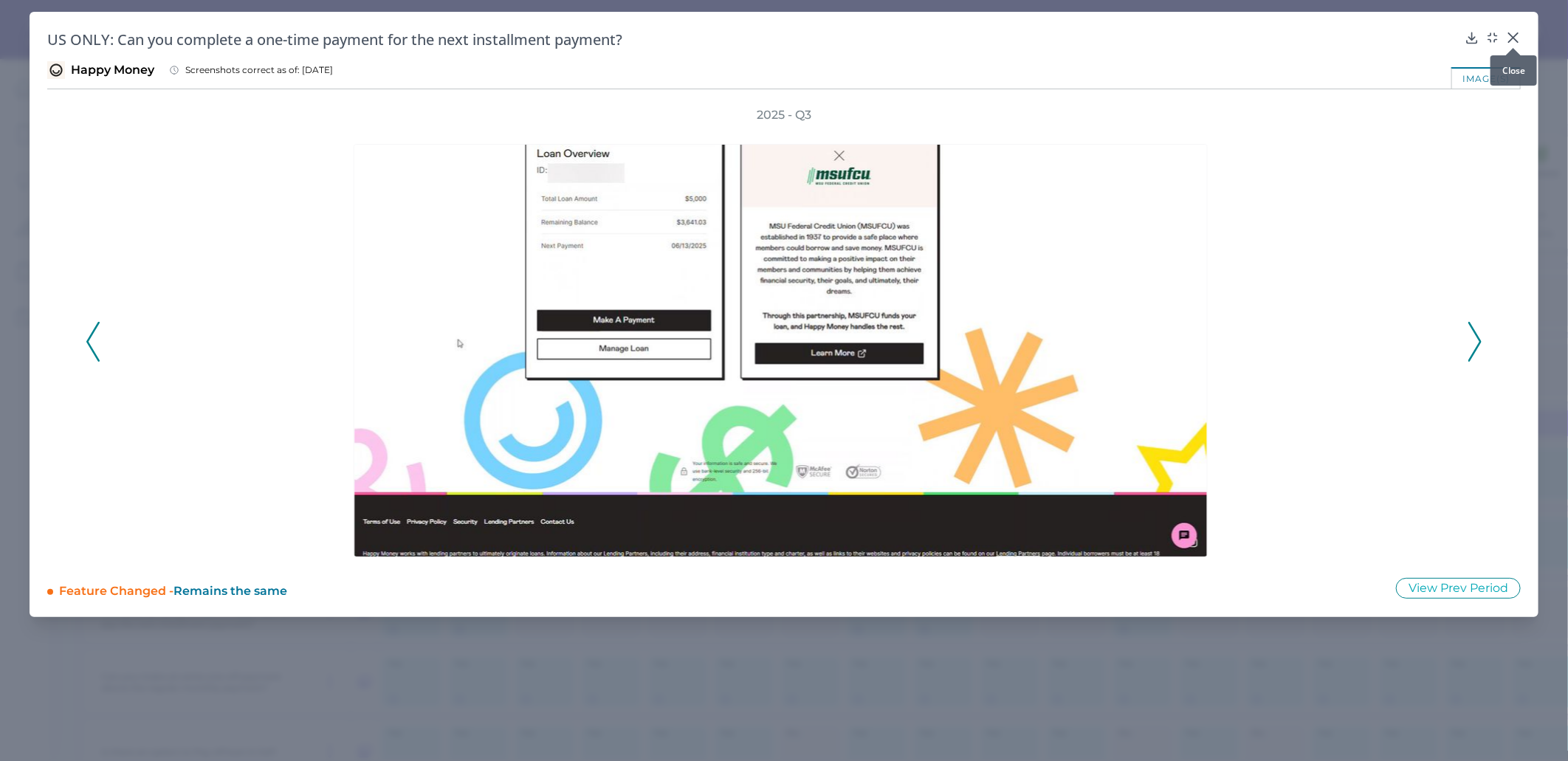
click at [1519, 38] on icon at bounding box center [1513, 37] width 14 height 14
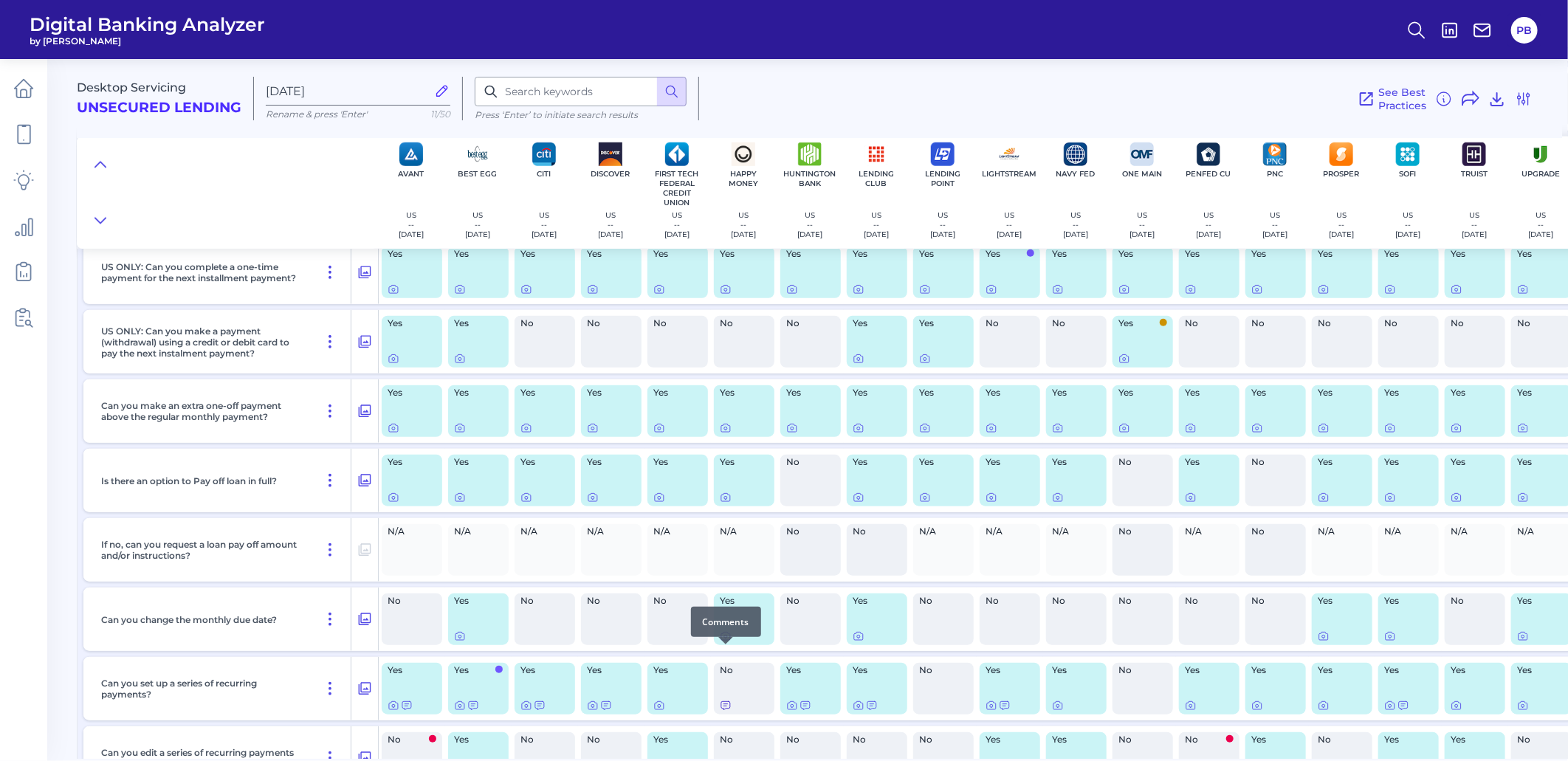
scroll to position [655, 0]
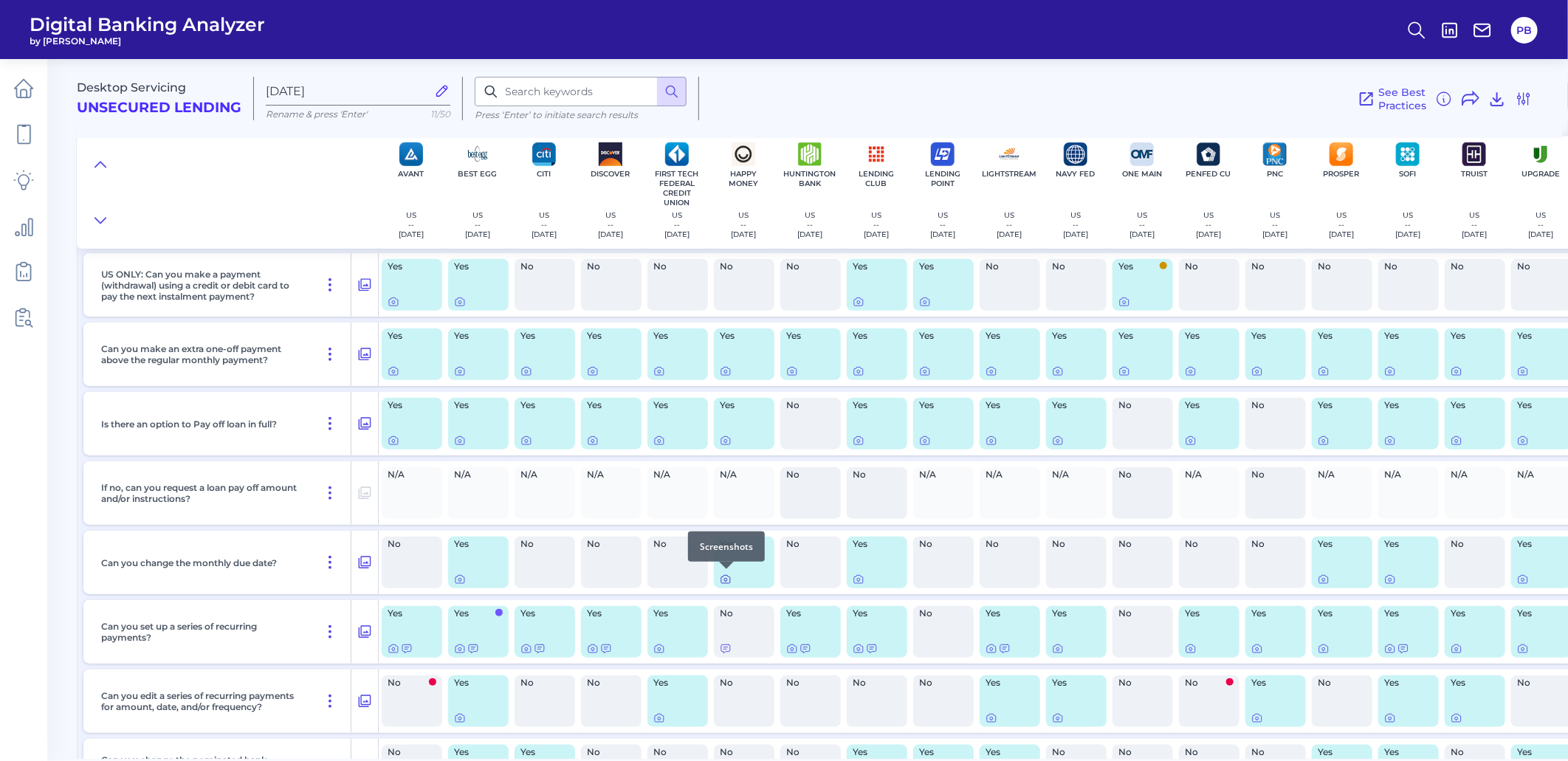
click at [728, 578] on icon at bounding box center [726, 579] width 12 height 12
click at [730, 439] on icon at bounding box center [725, 441] width 9 height 8
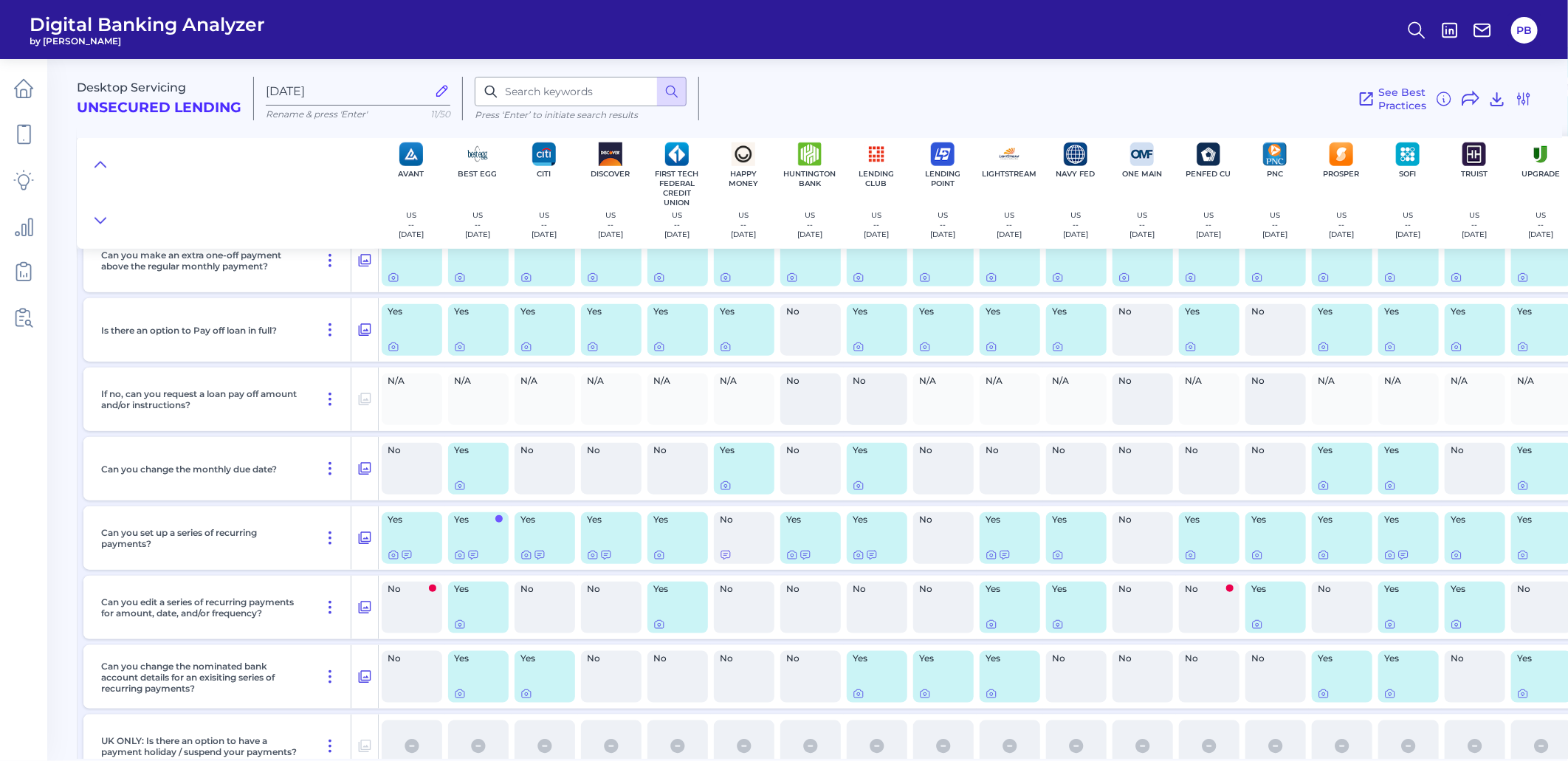
scroll to position [921, 0]
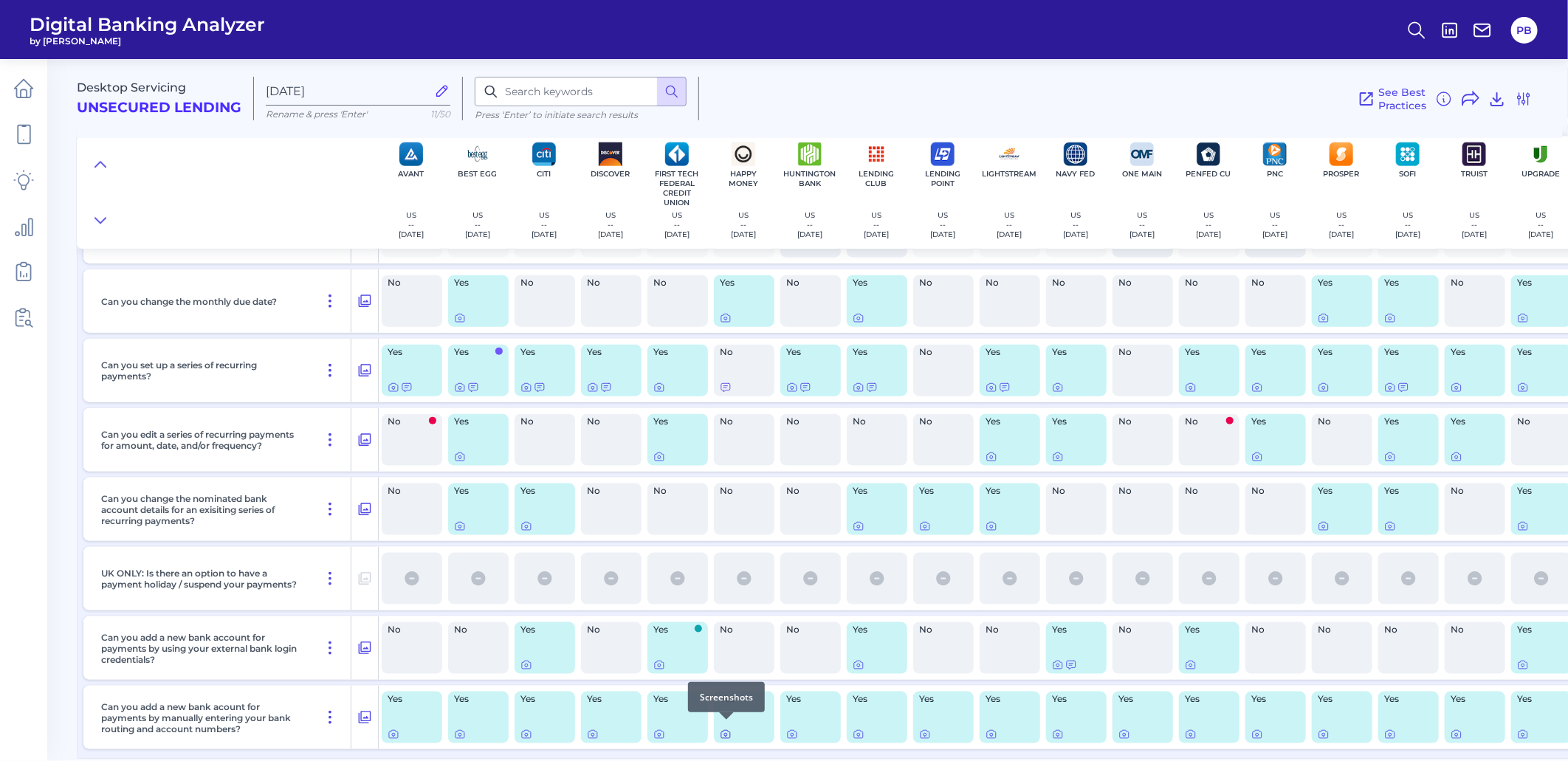
click at [725, 733] on icon at bounding box center [726, 734] width 12 height 12
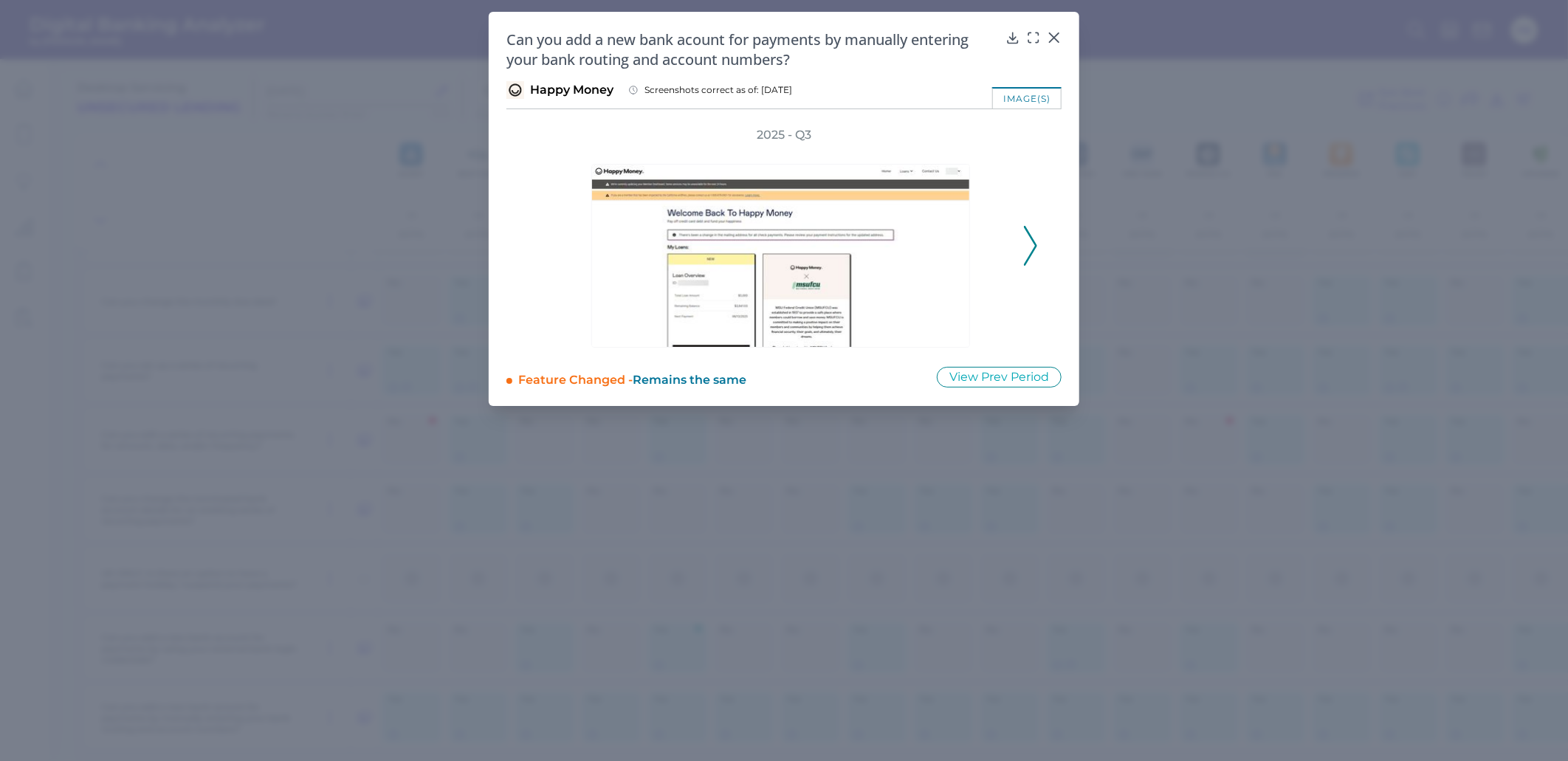
click at [1026, 242] on icon at bounding box center [1031, 245] width 13 height 39
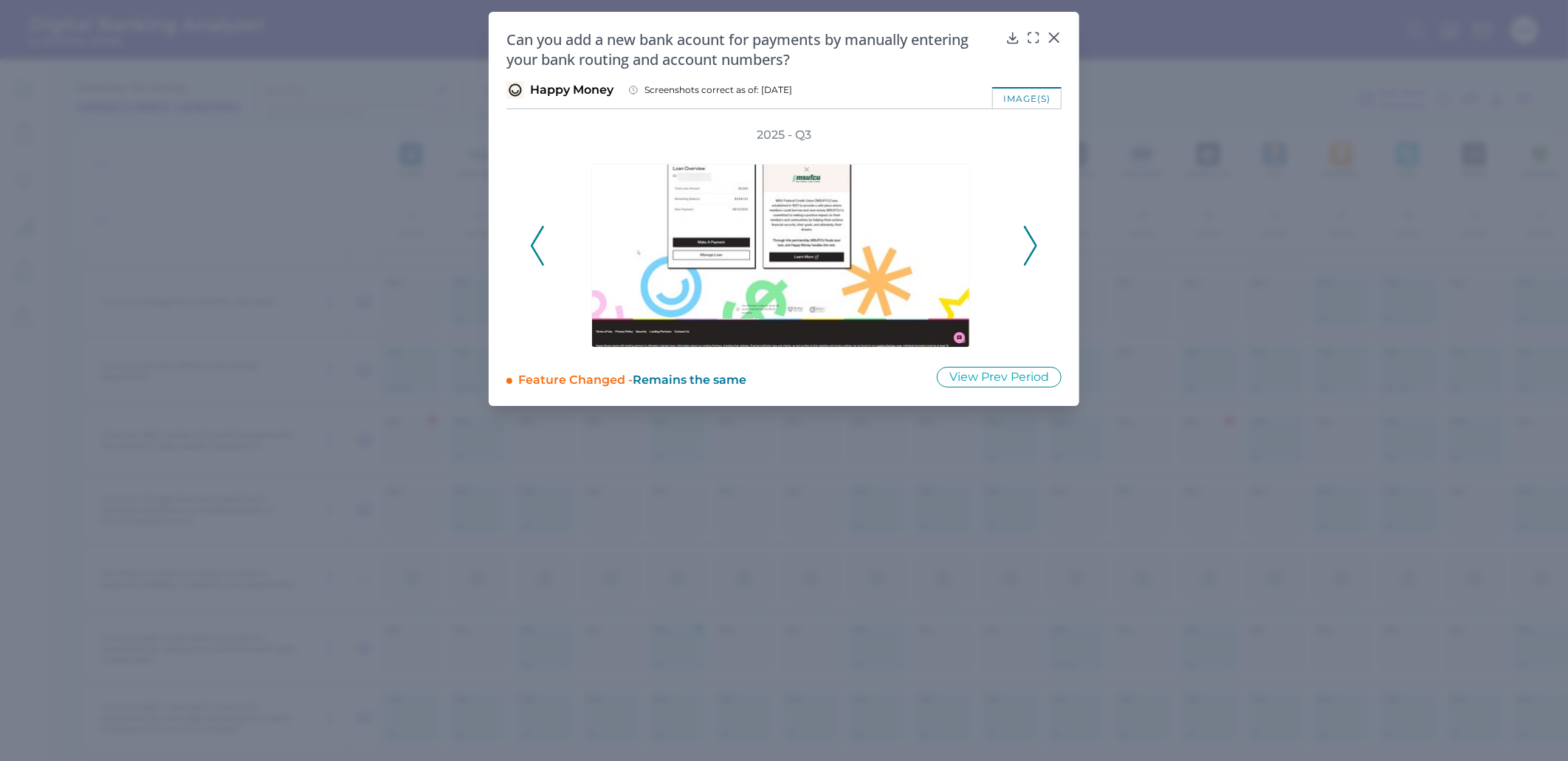
click at [1027, 242] on icon at bounding box center [1031, 245] width 13 height 39
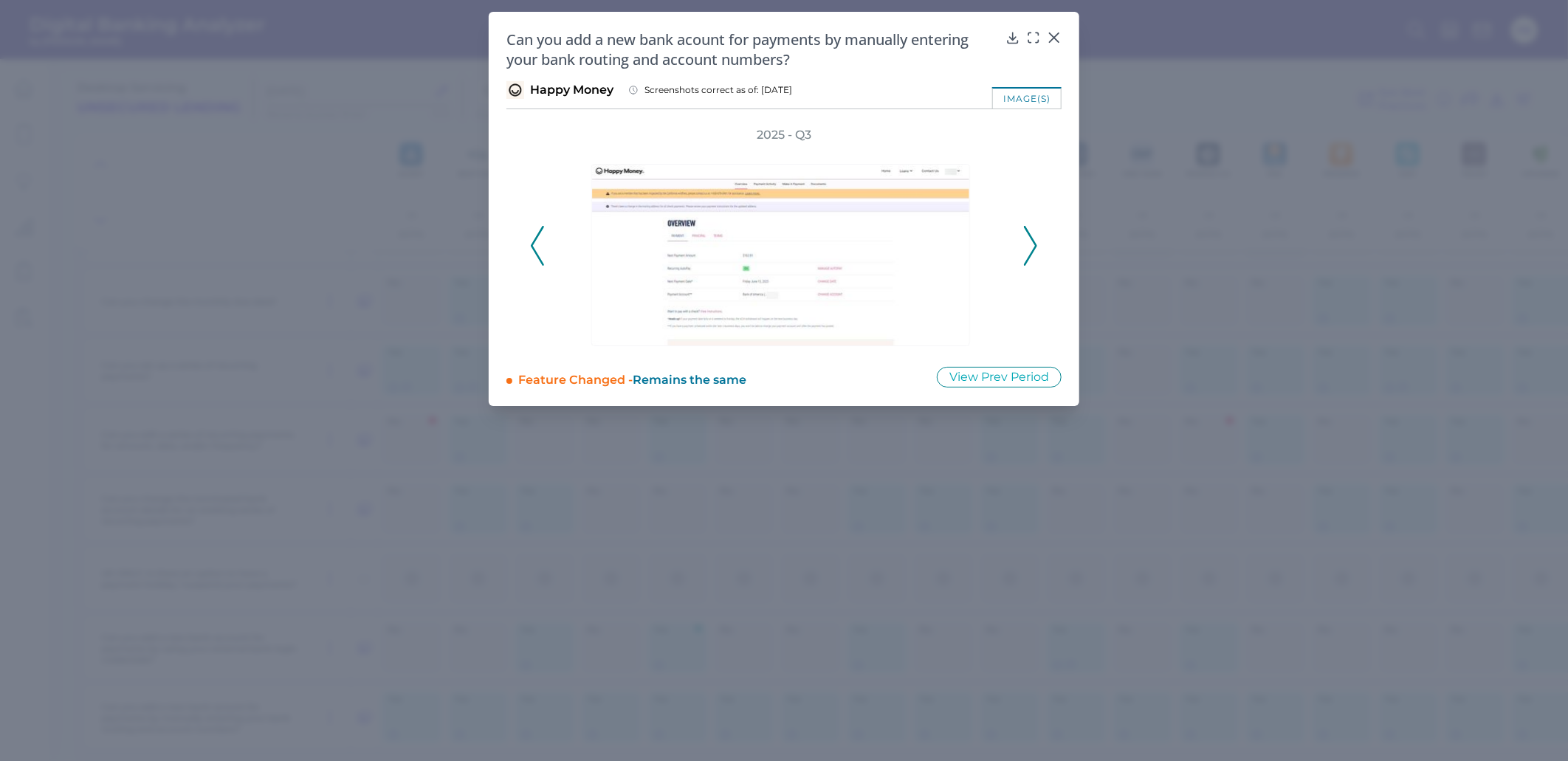
click at [1027, 242] on icon at bounding box center [1031, 245] width 13 height 39
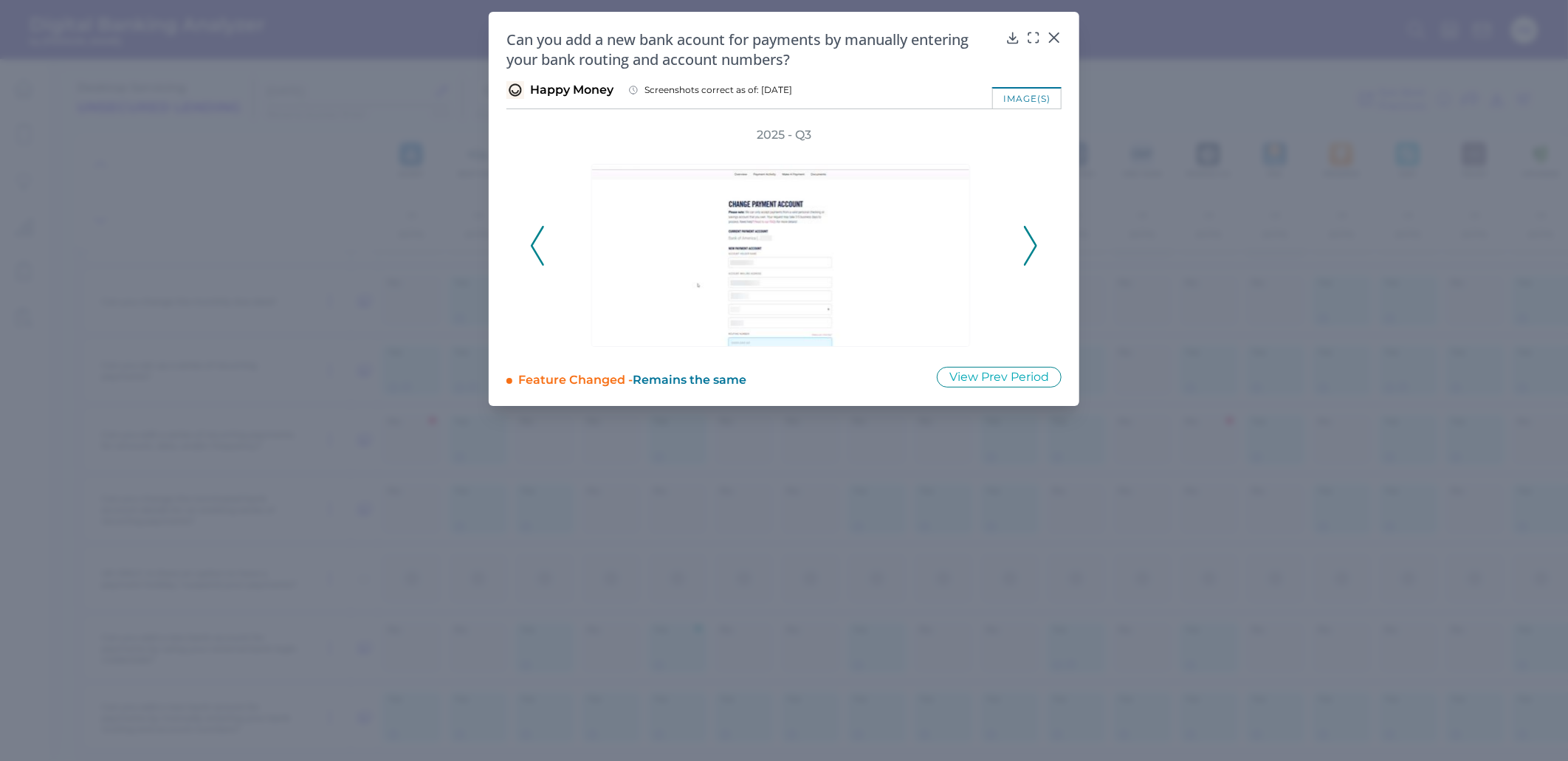
click at [1027, 241] on icon at bounding box center [1031, 245] width 13 height 39
click at [1027, 241] on div "2025 - Q3" at bounding box center [784, 238] width 508 height 222
